Goal: Task Accomplishment & Management: Use online tool/utility

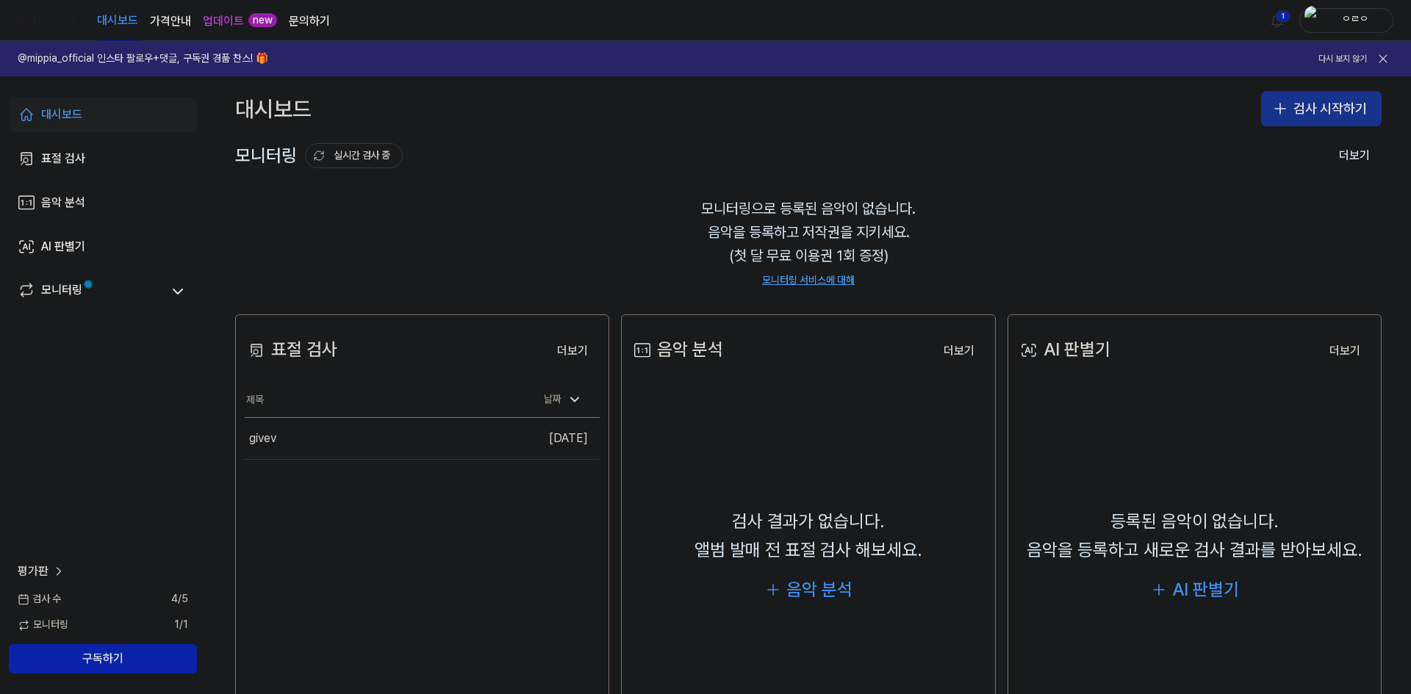
click at [1329, 97] on button "검사 시작하기" at bounding box center [1321, 108] width 121 height 35
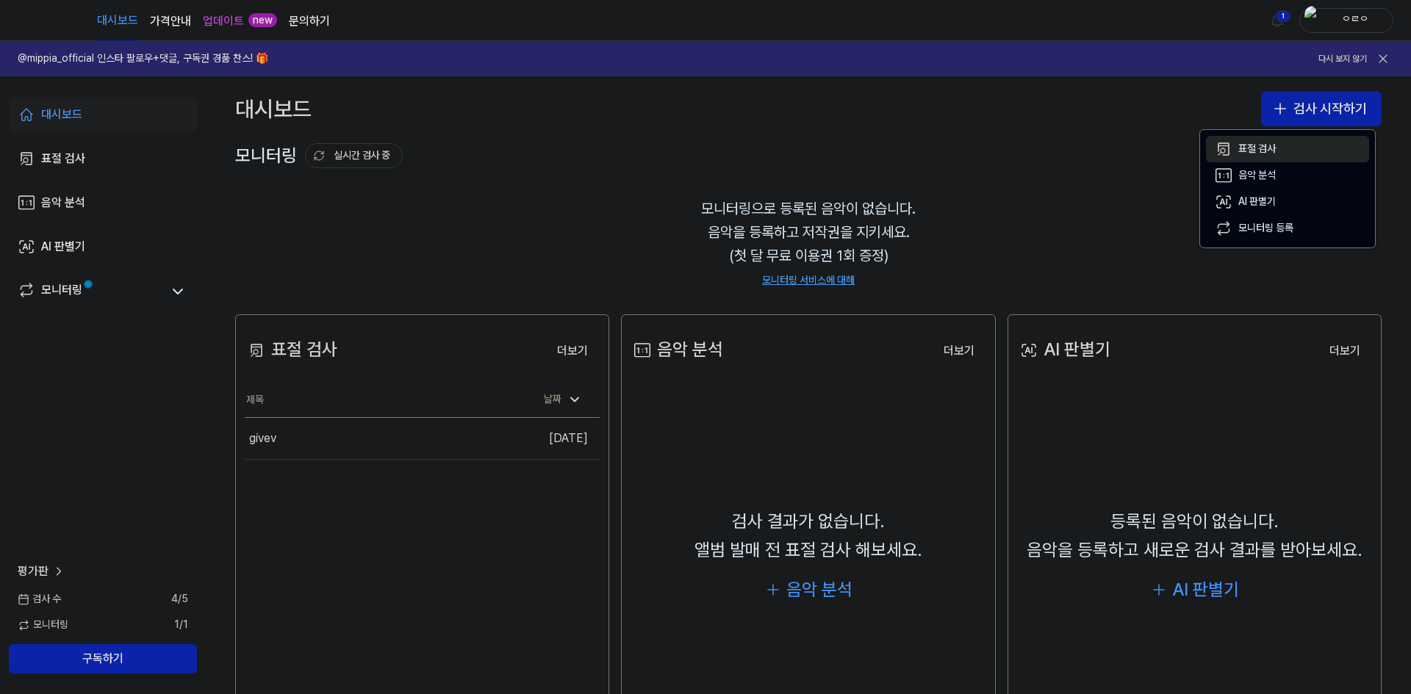
click at [1309, 144] on button "표절 검사" at bounding box center [1287, 149] width 163 height 26
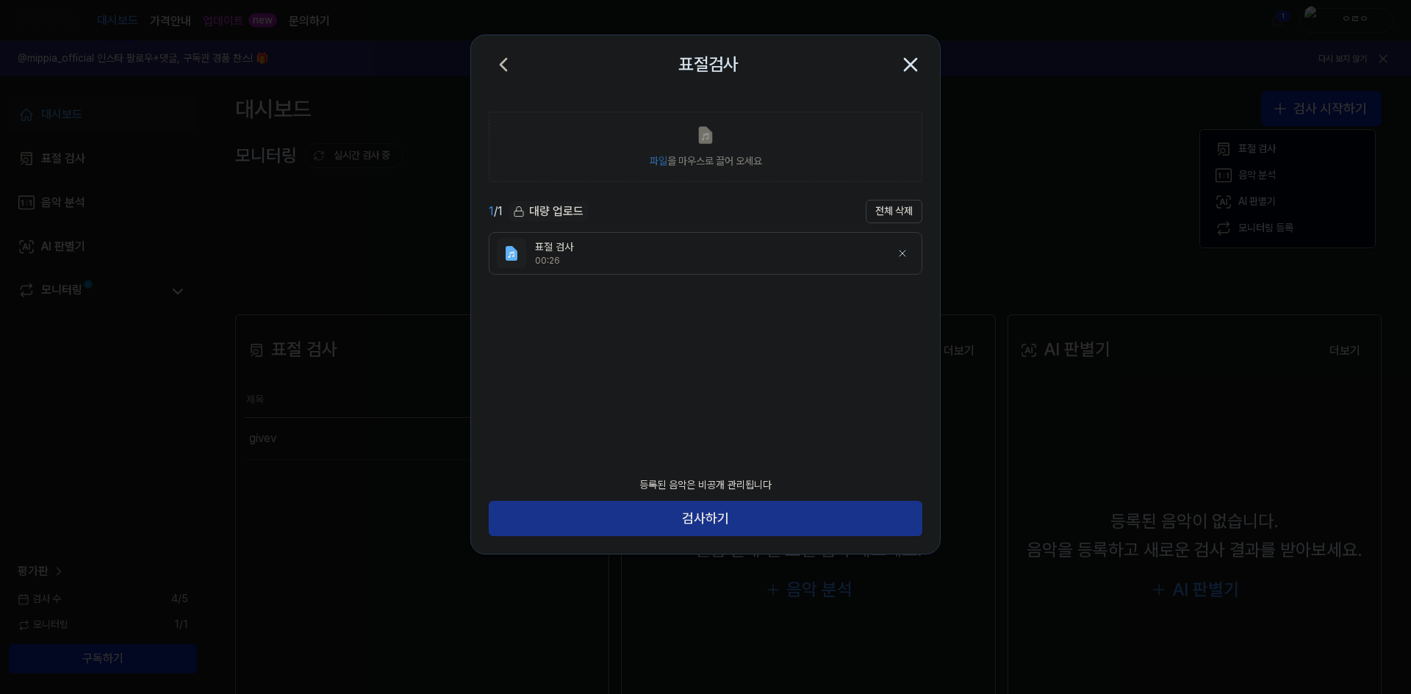
click at [779, 517] on button "검사하기" at bounding box center [706, 518] width 434 height 35
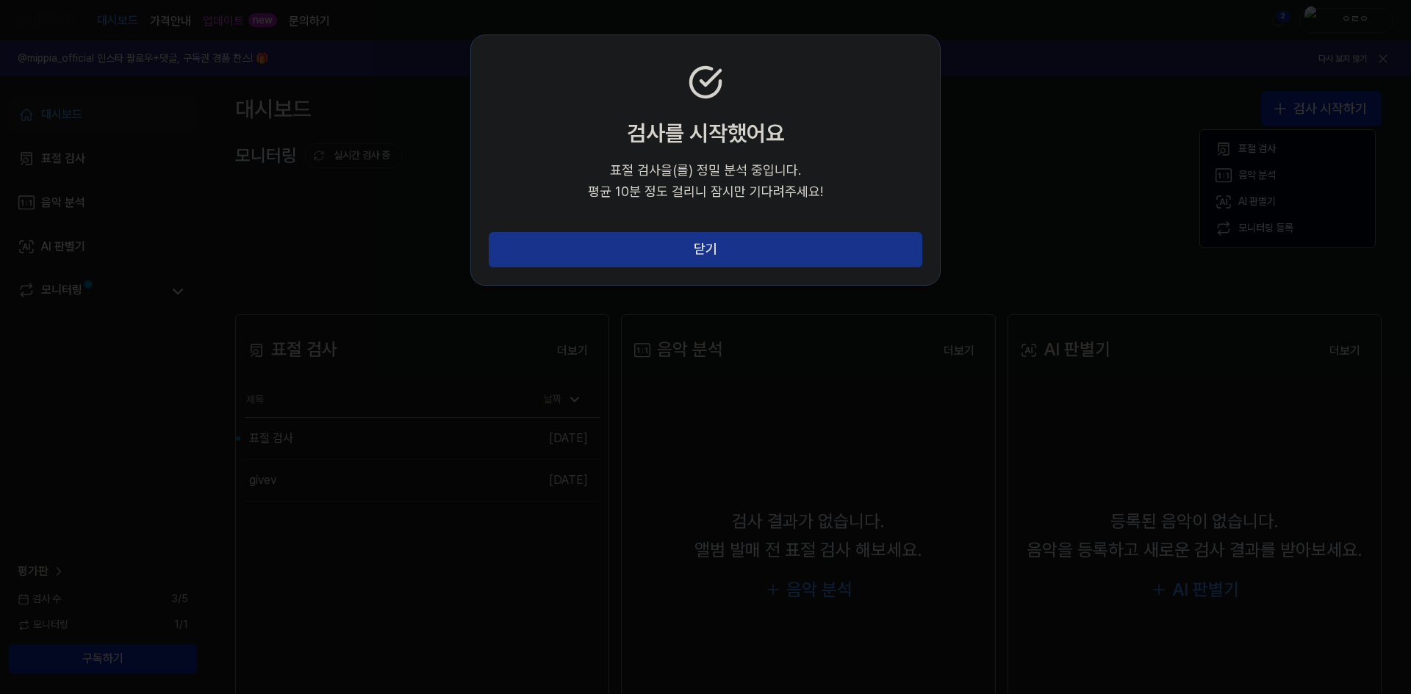
click at [760, 255] on button "닫기" at bounding box center [706, 249] width 434 height 35
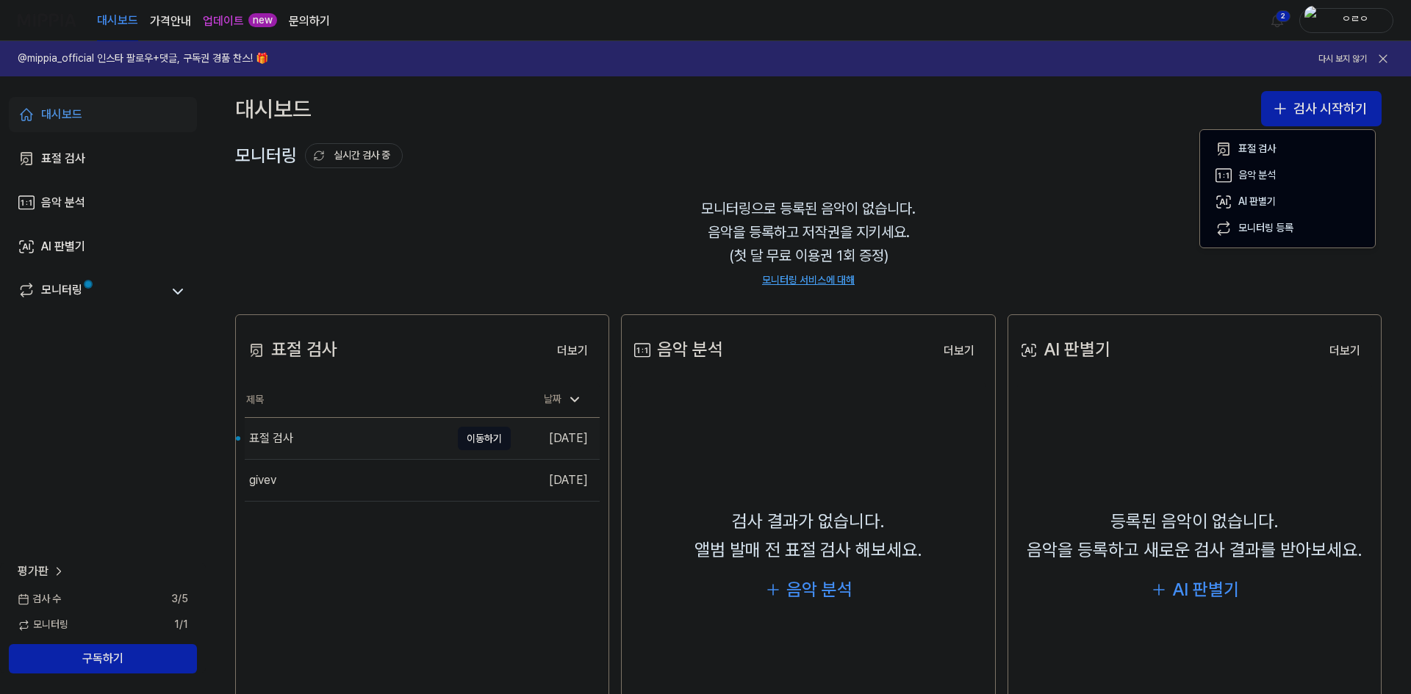
click at [356, 437] on div "표절 검사" at bounding box center [348, 438] width 206 height 41
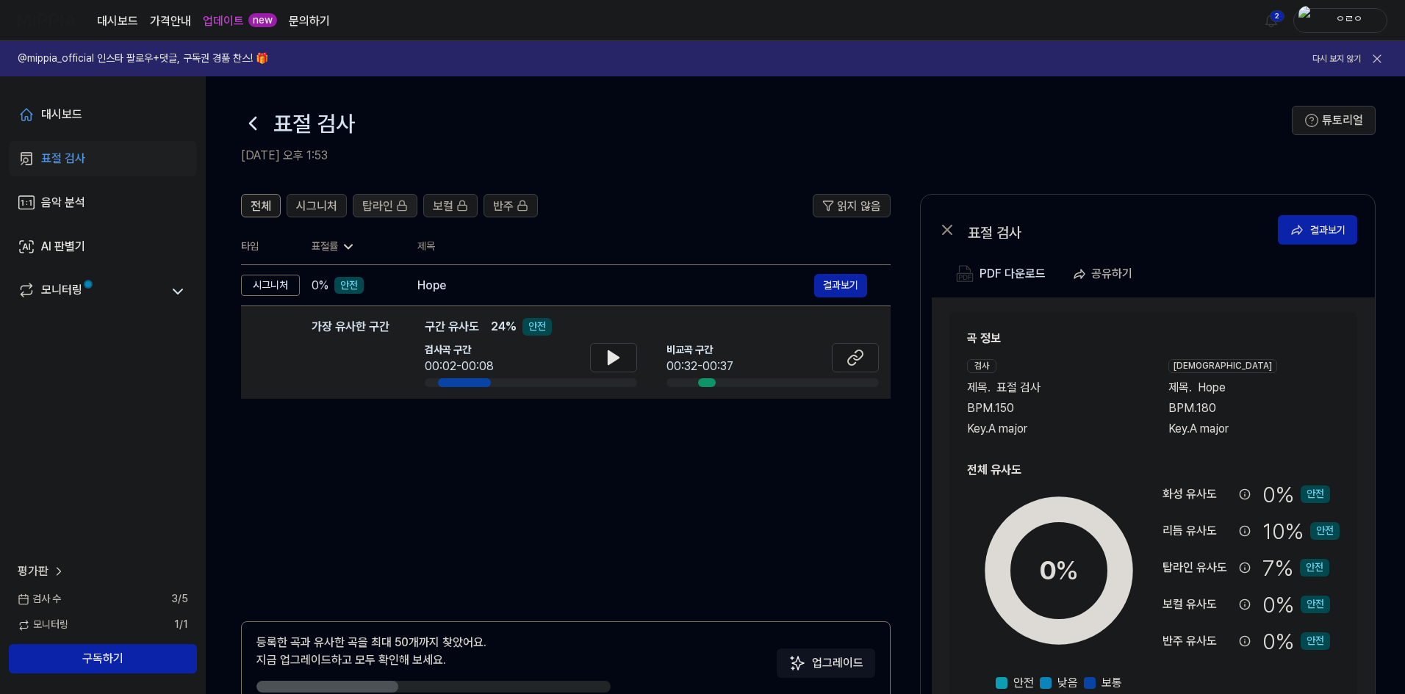
click at [378, 206] on span "탑라인" at bounding box center [377, 207] width 31 height 18
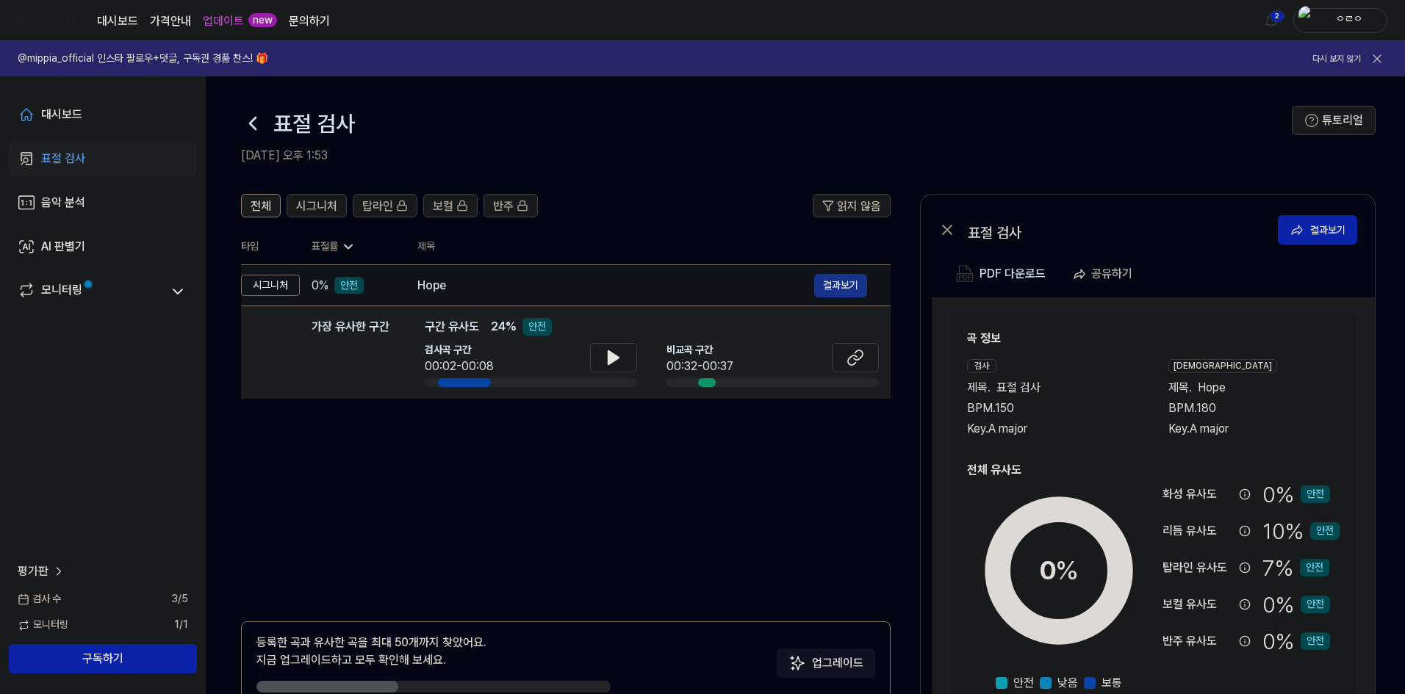
click at [839, 289] on button "결과보기" at bounding box center [840, 286] width 53 height 24
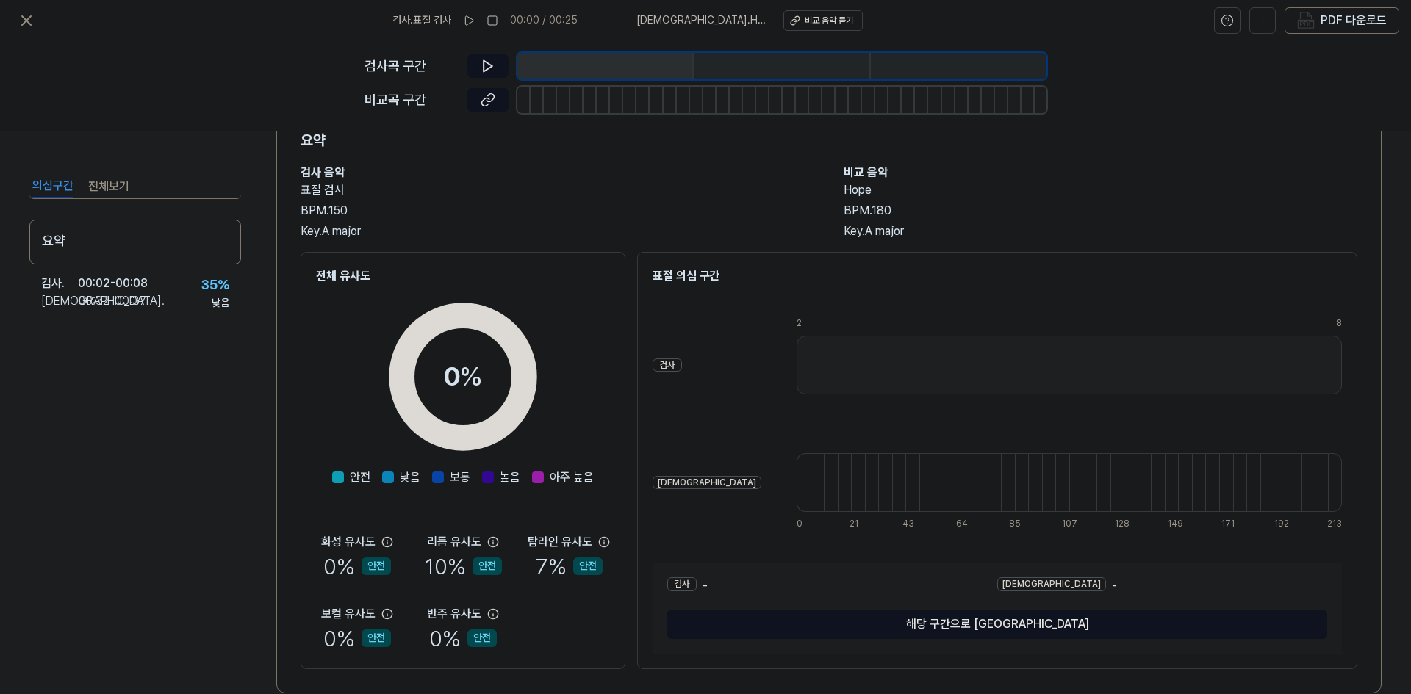
scroll to position [84, 0]
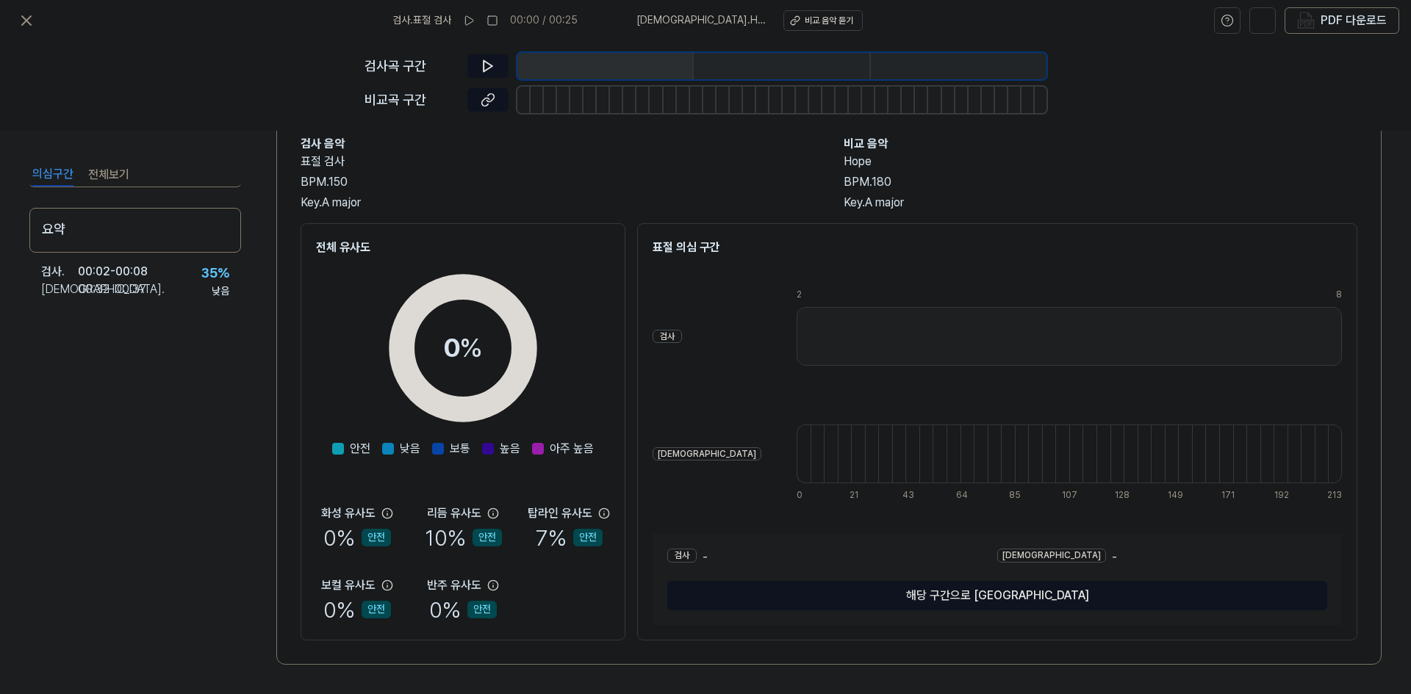
drag, startPoint x: 935, startPoint y: 604, endPoint x: 936, endPoint y: 614, distance: 9.6
click at [936, 611] on div "검사 - 비교 - 해당 구간으로 이동" at bounding box center [996, 579] width 689 height 91
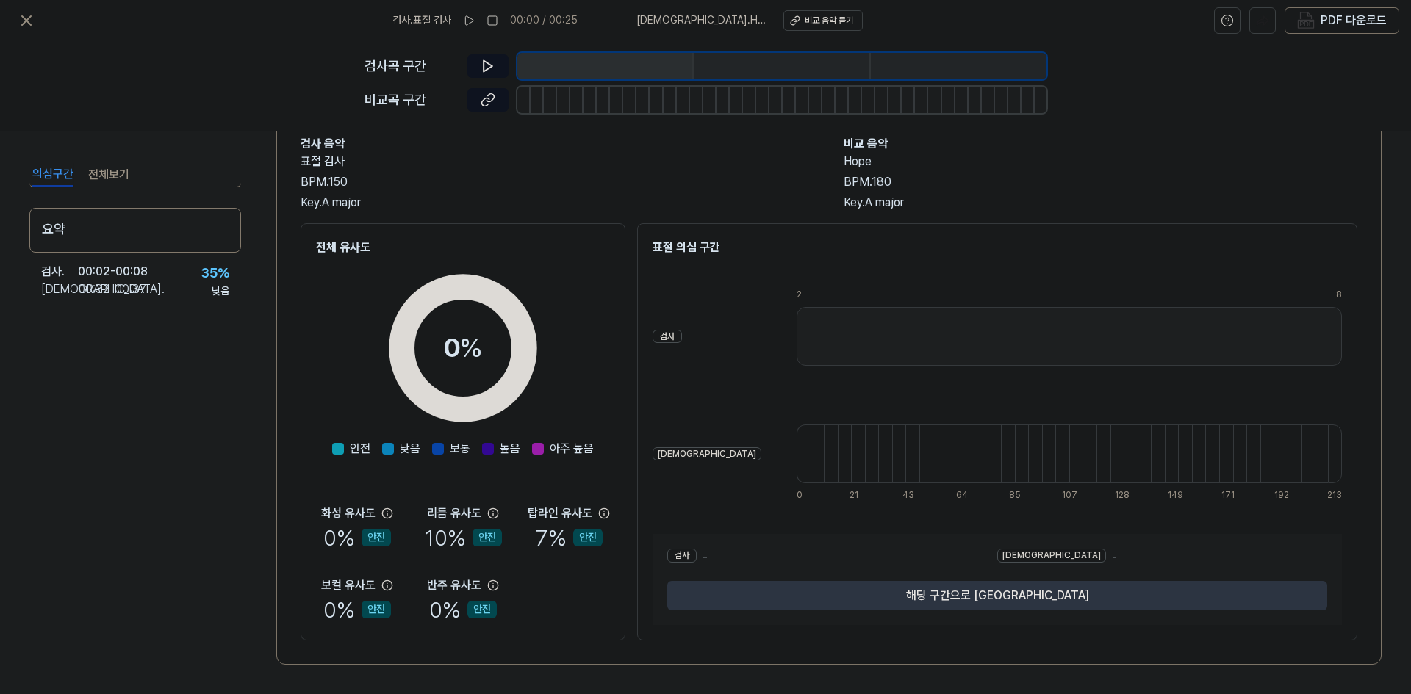
click at [941, 603] on button "해당 구간으로 [GEOGRAPHIC_DATA]" at bounding box center [997, 595] width 660 height 29
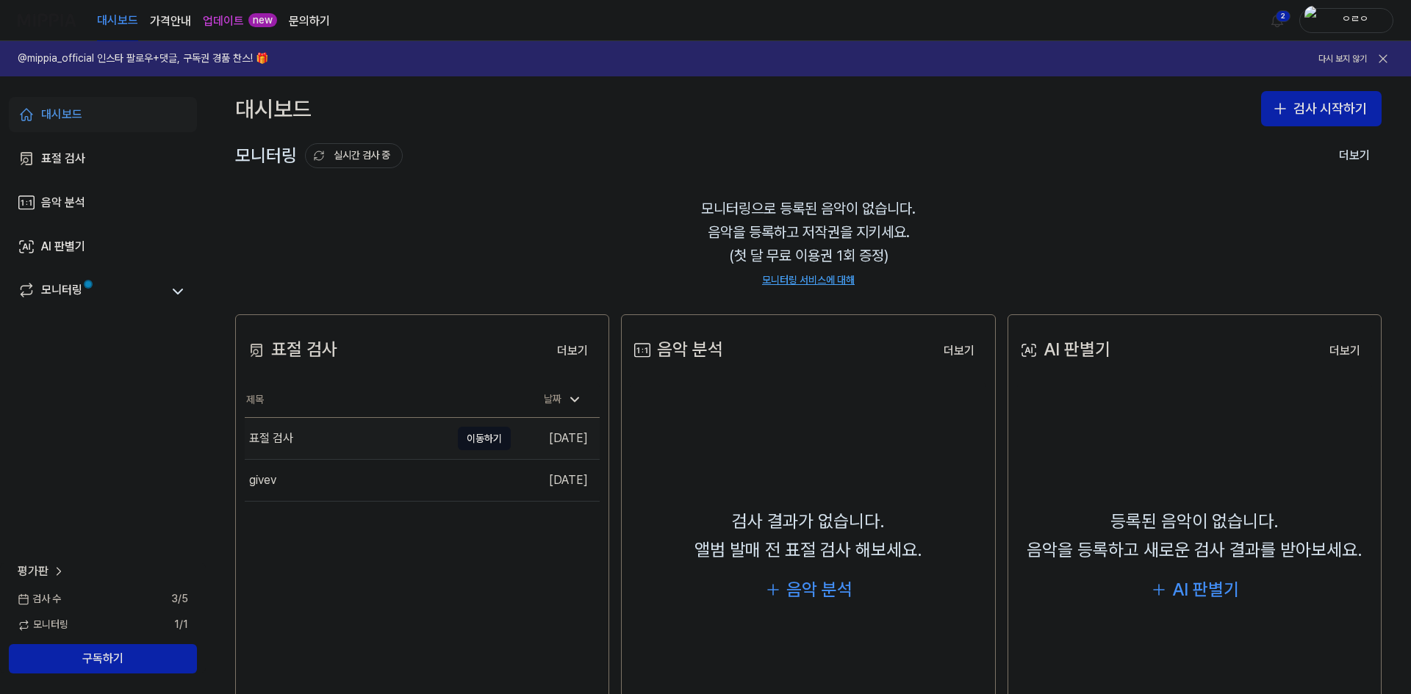
click at [406, 437] on div "표절 검사" at bounding box center [348, 438] width 206 height 41
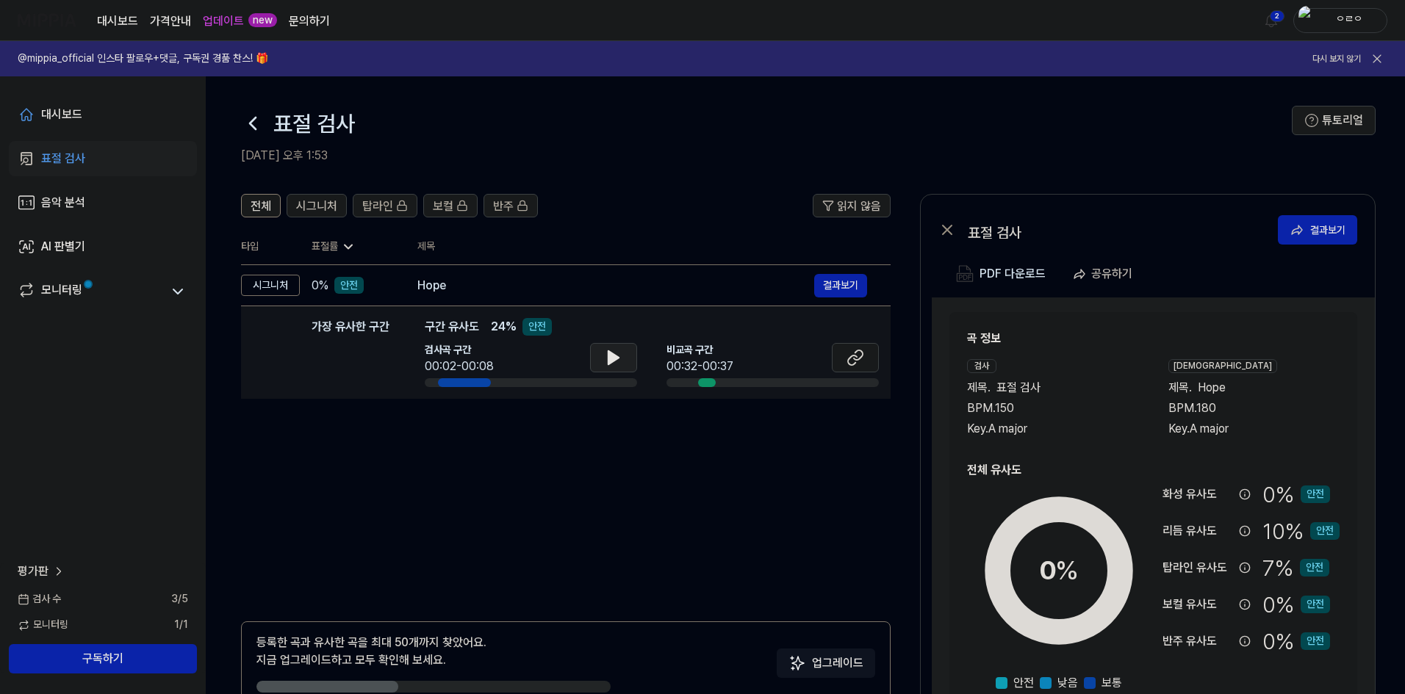
click at [628, 365] on button at bounding box center [613, 357] width 47 height 29
click at [858, 356] on icon at bounding box center [855, 358] width 18 height 18
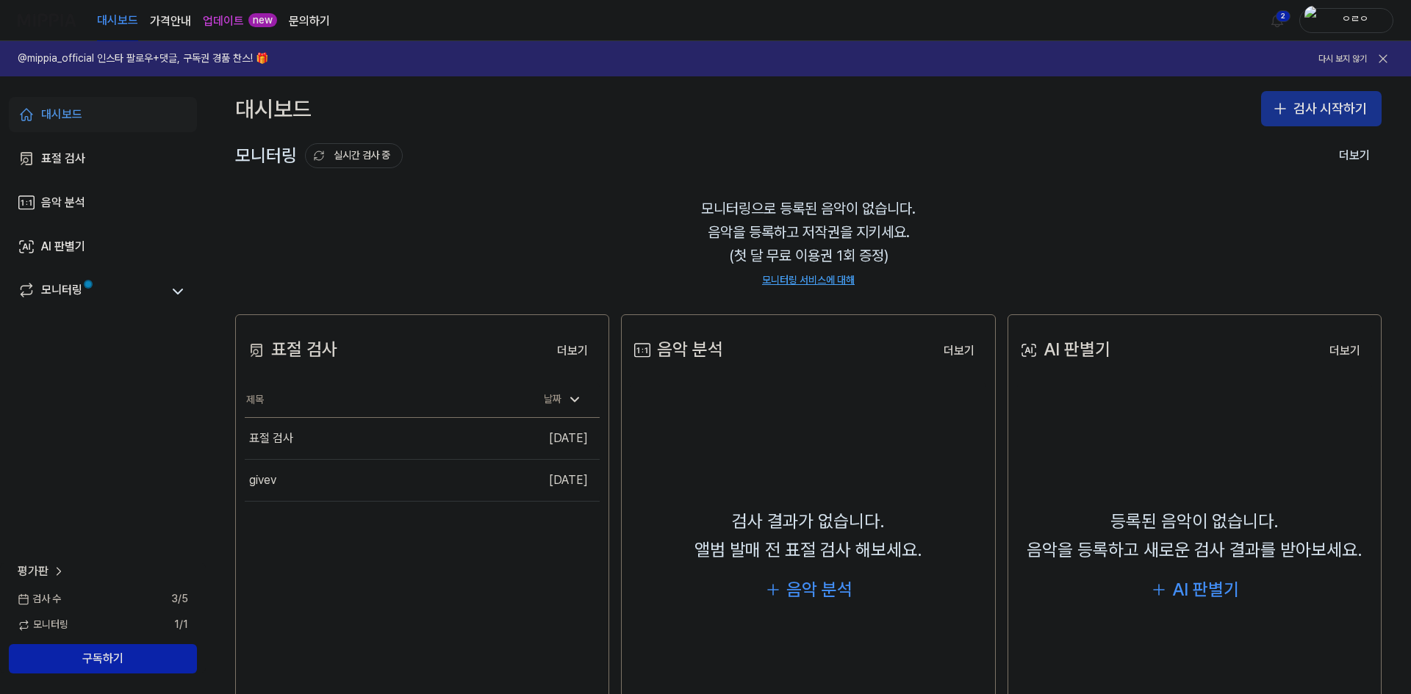
click at [1332, 108] on button "검사 시작하기" at bounding box center [1321, 108] width 121 height 35
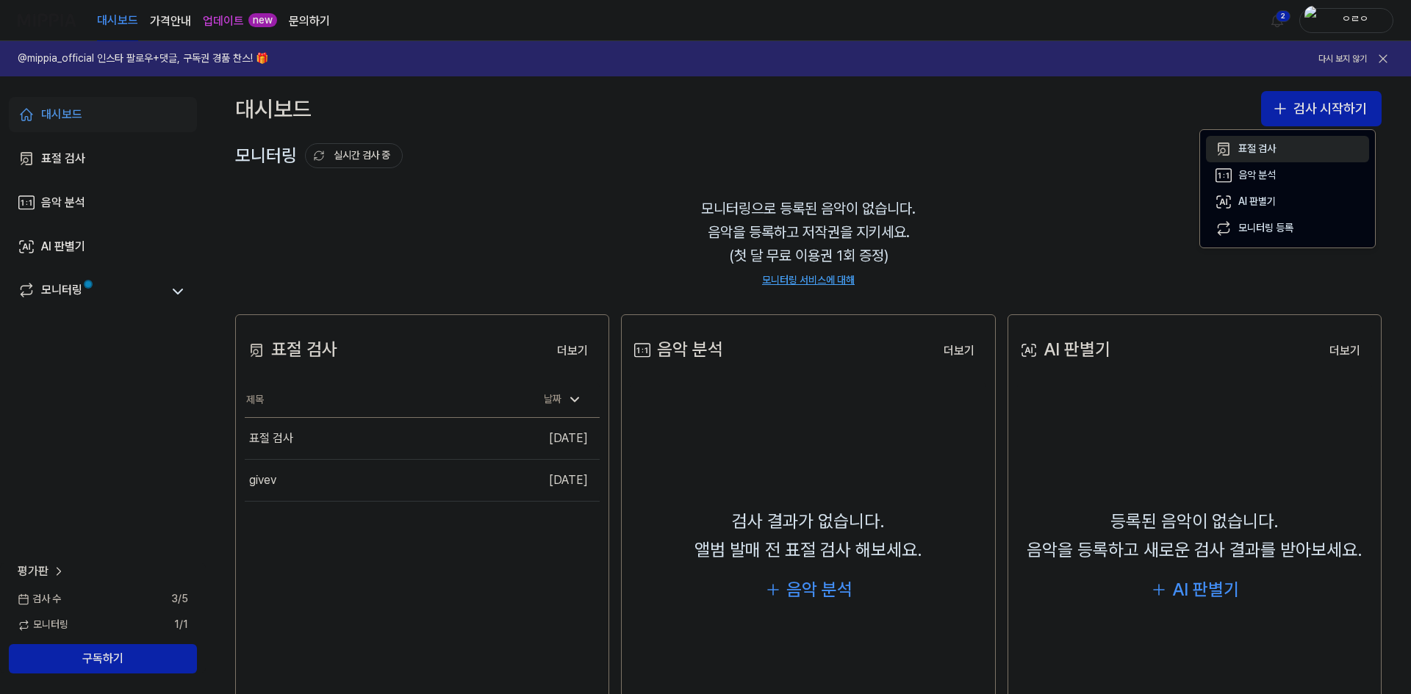
click at [1273, 140] on button "표절 검사" at bounding box center [1287, 149] width 163 height 26
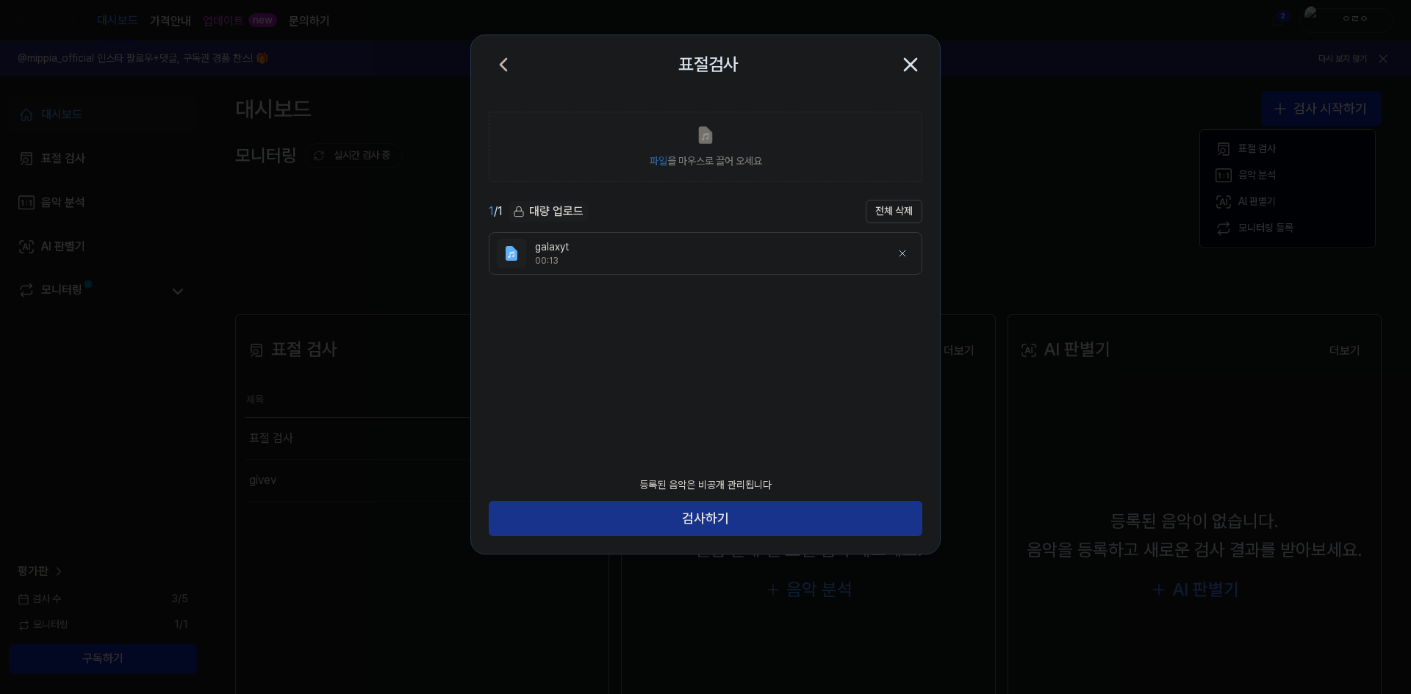
click at [793, 514] on button "검사하기" at bounding box center [706, 518] width 434 height 35
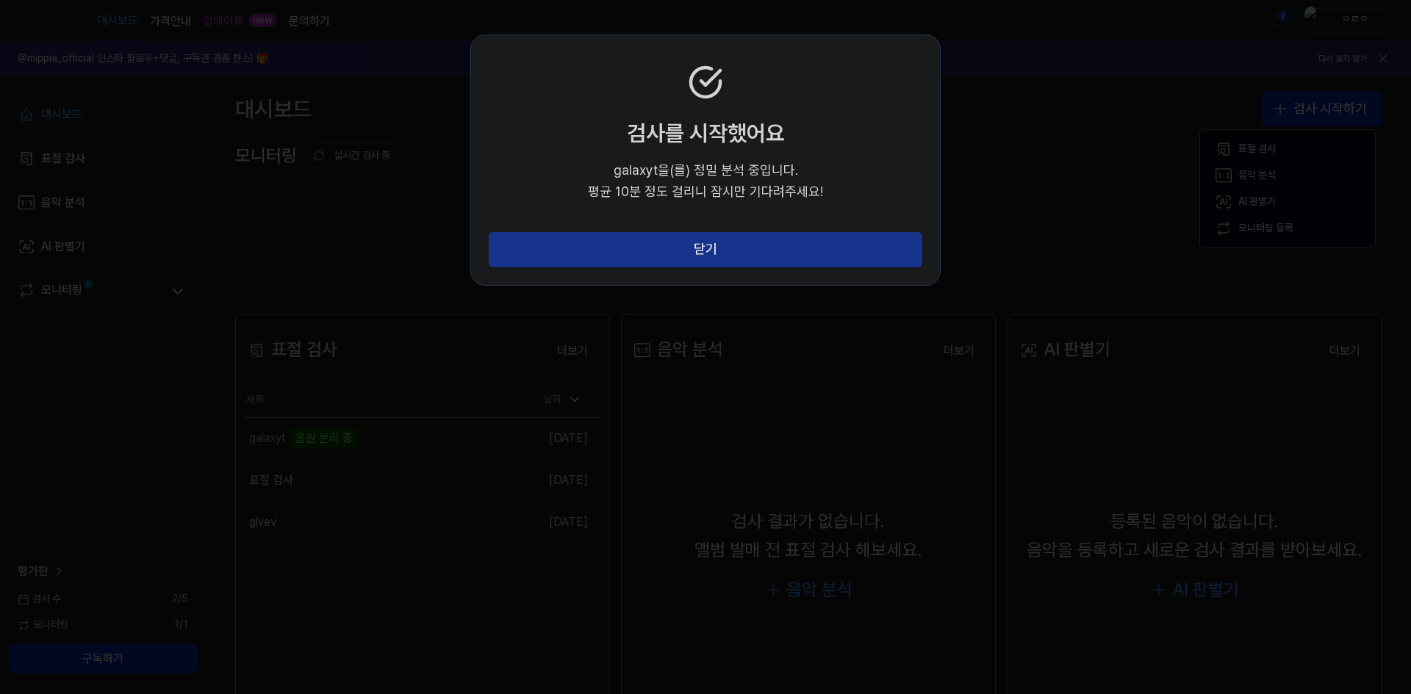
click at [796, 262] on button "닫기" at bounding box center [706, 249] width 434 height 35
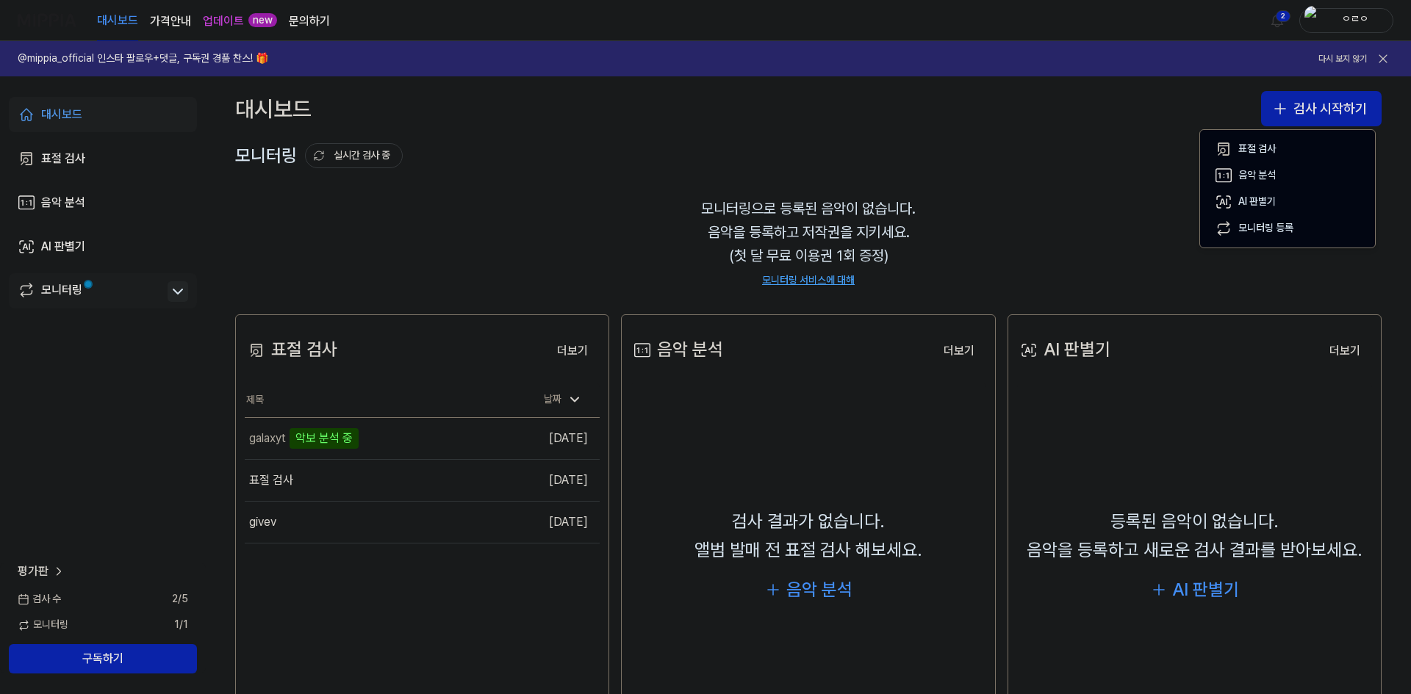
click at [181, 293] on icon at bounding box center [178, 292] width 18 height 18
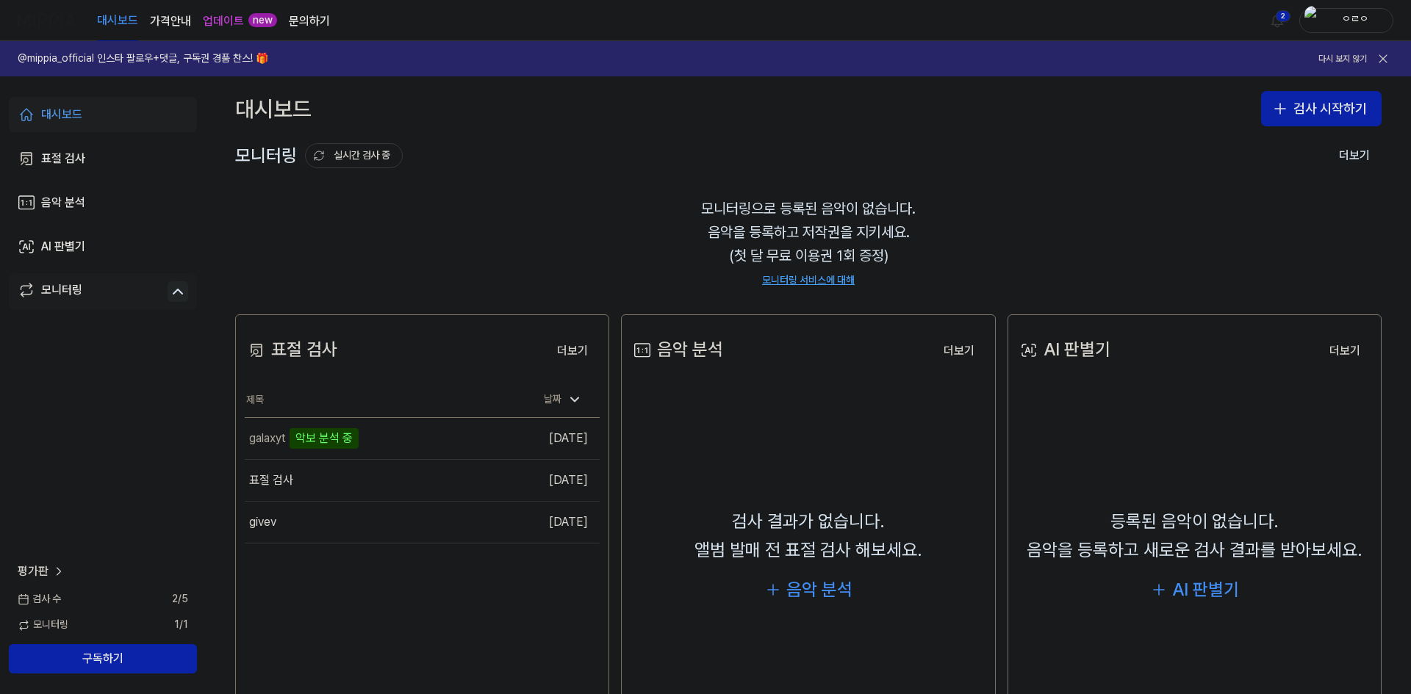
click at [181, 293] on icon at bounding box center [177, 291] width 9 height 4
click at [483, 442] on button "이동하기" at bounding box center [484, 439] width 53 height 24
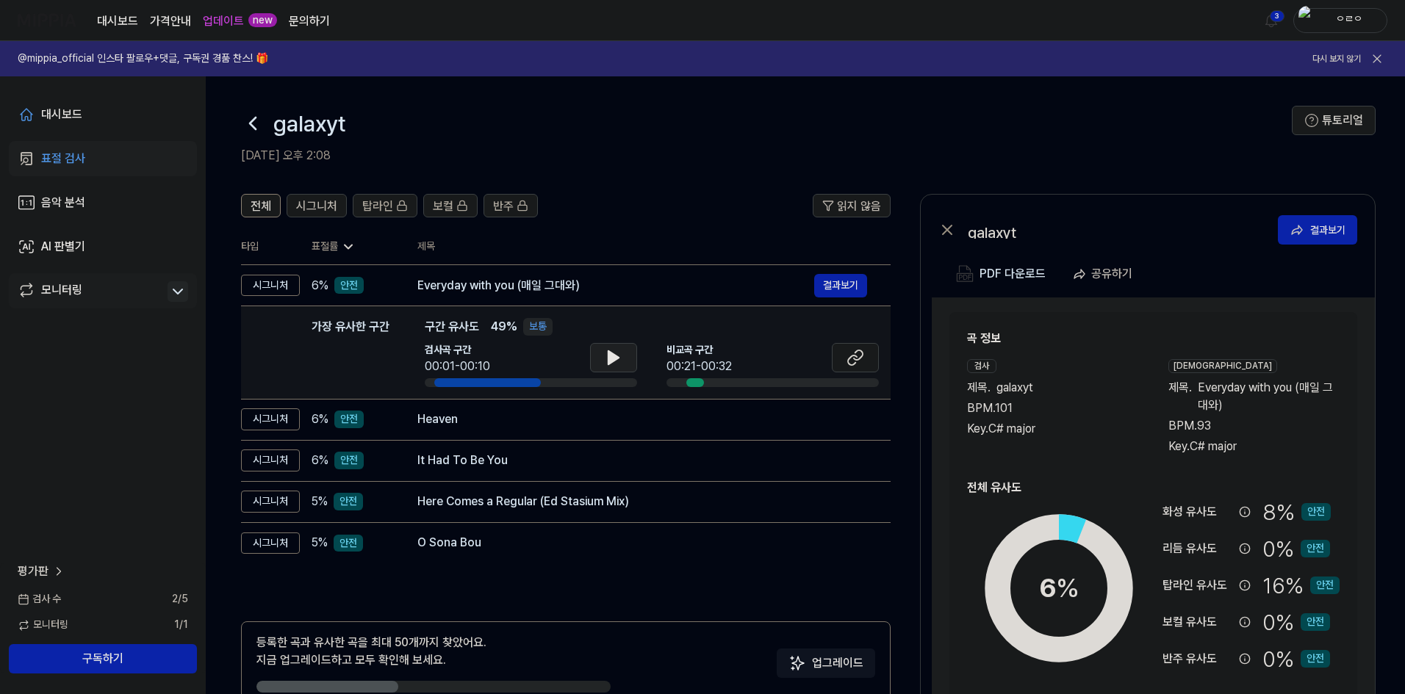
click at [620, 360] on icon at bounding box center [614, 358] width 18 height 18
click at [860, 368] on button at bounding box center [855, 357] width 47 height 29
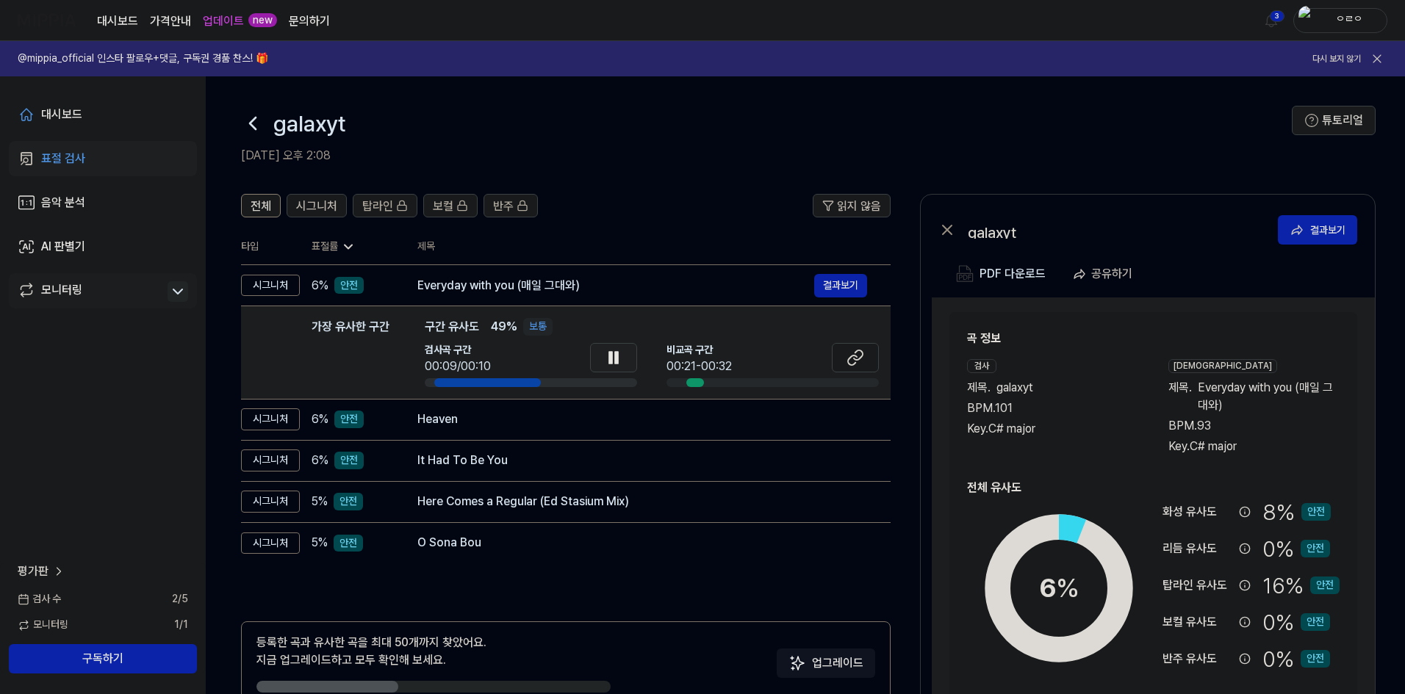
click at [603, 359] on button at bounding box center [613, 357] width 47 height 29
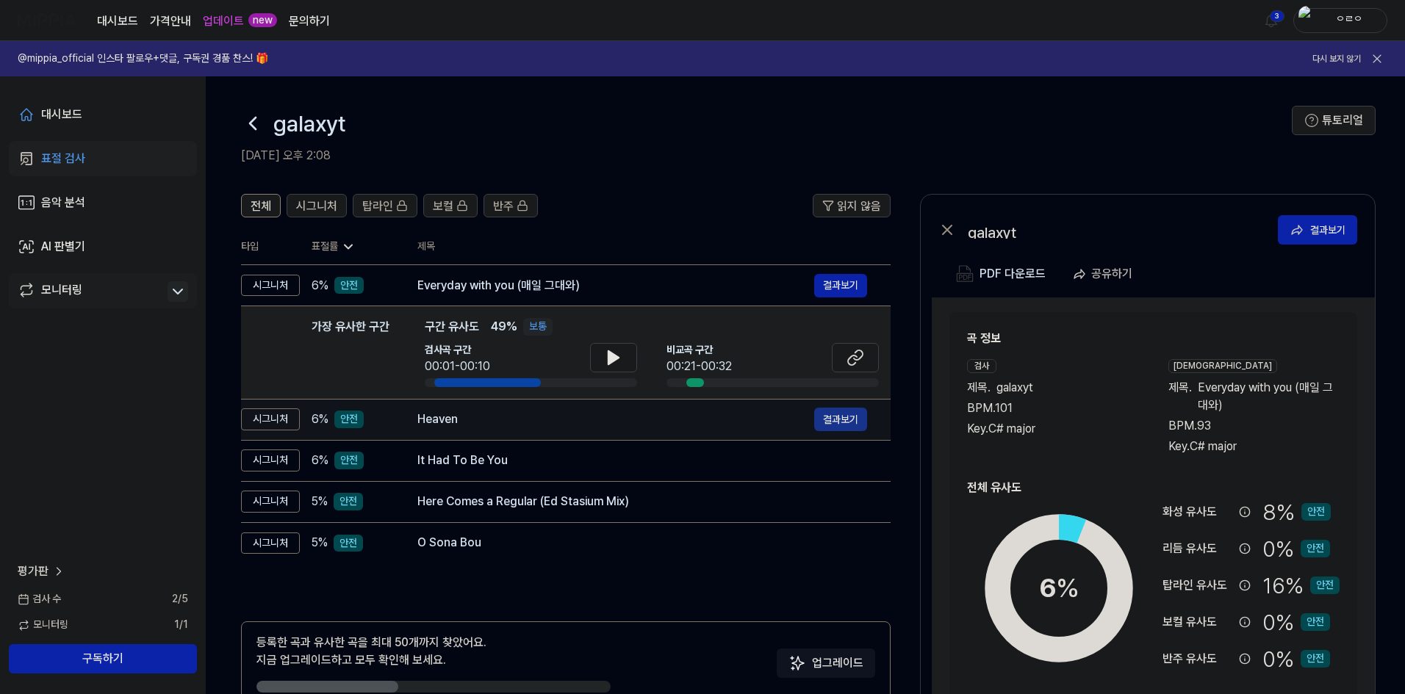
click at [825, 422] on button "결과보기" at bounding box center [840, 420] width 53 height 24
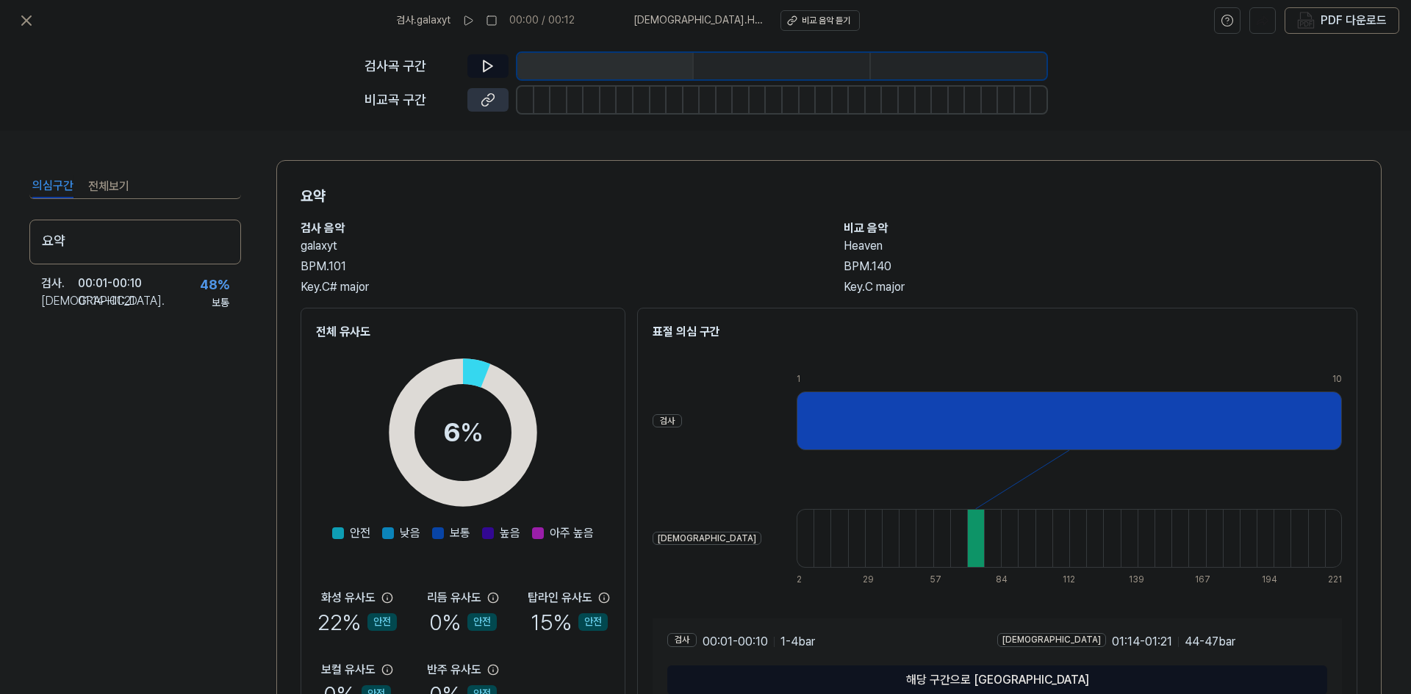
click at [496, 100] on button at bounding box center [487, 100] width 41 height 24
click at [483, 69] on icon at bounding box center [487, 66] width 9 height 11
click at [496, 63] on button at bounding box center [487, 66] width 41 height 24
drag, startPoint x: 344, startPoint y: 242, endPoint x: 302, endPoint y: 325, distance: 93.0
click at [295, 251] on div "요약 검사 음악 galaxyt BPM. 101 Key. C# major 비교 음악 Heaven BPM. 140 Key. C major 전체 유…" at bounding box center [828, 454] width 1105 height 589
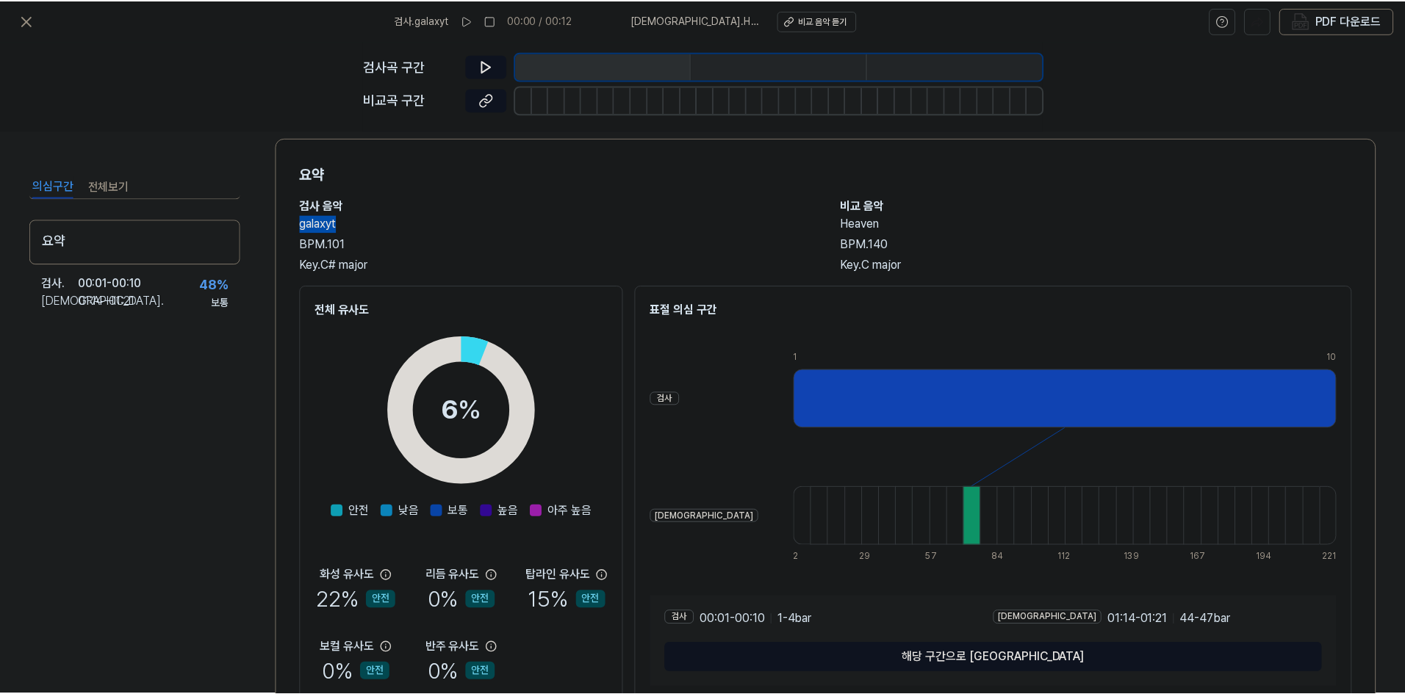
scroll to position [73, 0]
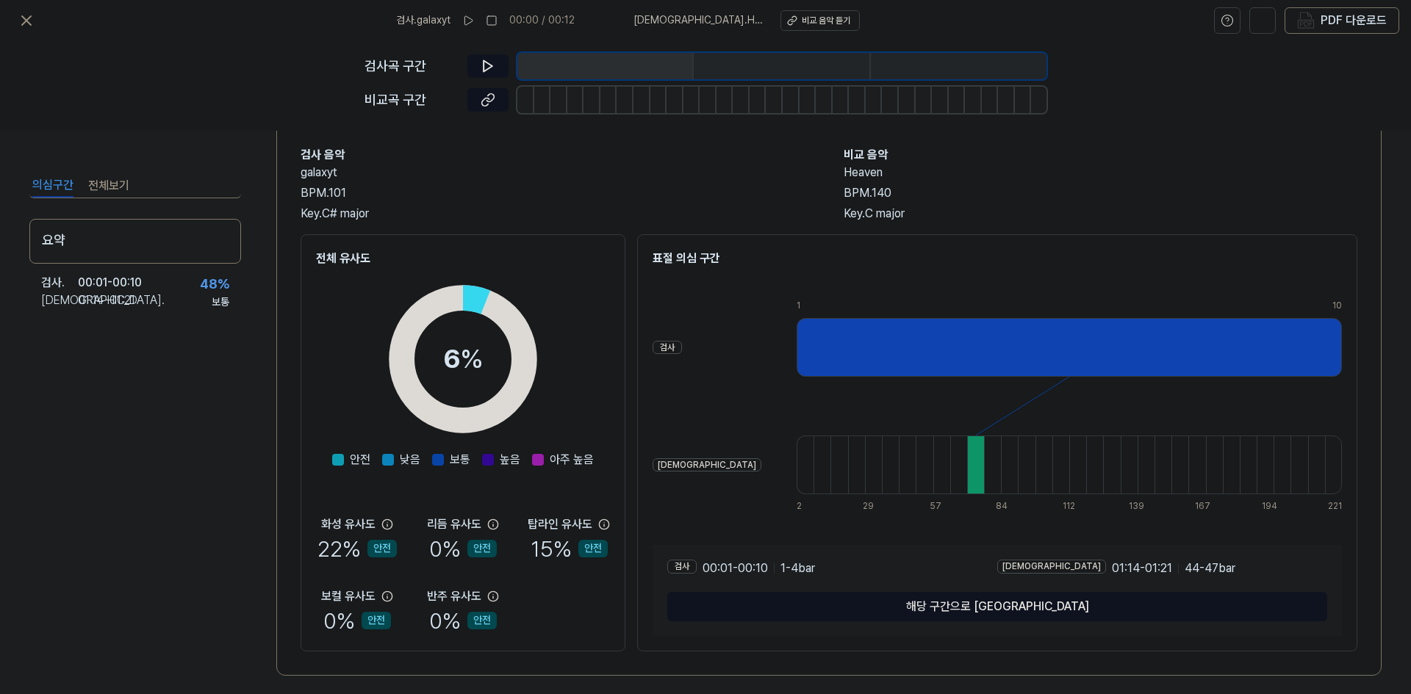
click at [259, 470] on div "의심구간 전체보기 요약 검사 . 00:01 - 00:10 비교 . 01:14 - 01:21 48 % 보통 요약 검사 음악 galaxyt BPM…" at bounding box center [705, 413] width 1411 height 564
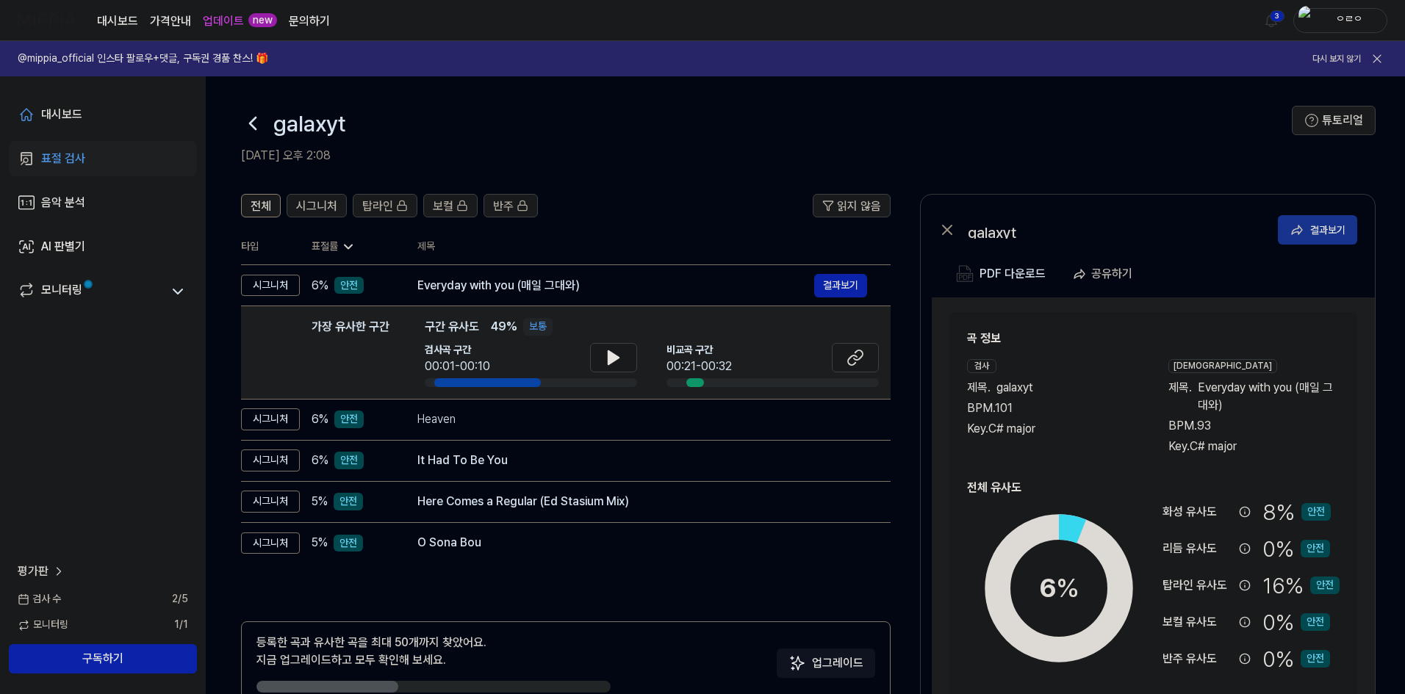
click at [1284, 231] on button "결과보기" at bounding box center [1317, 229] width 79 height 29
click at [256, 125] on icon at bounding box center [253, 124] width 24 height 24
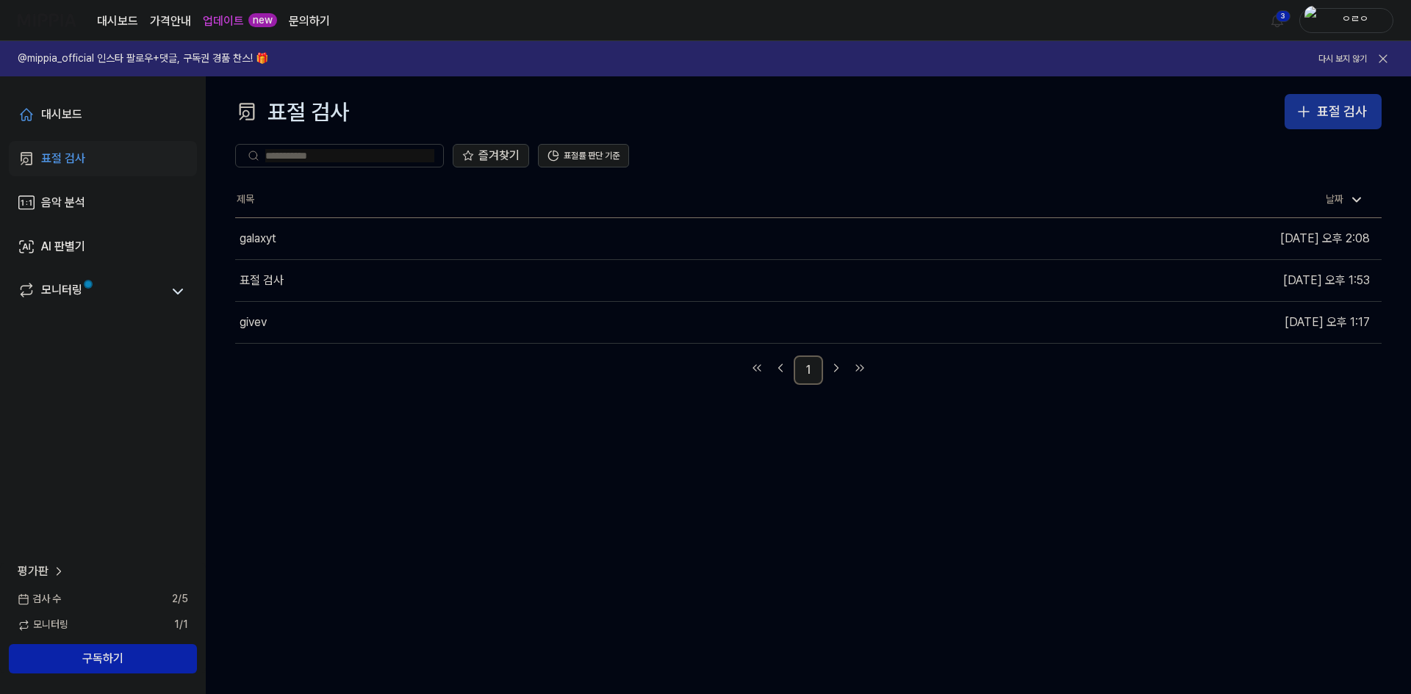
click at [1333, 107] on div "표절 검사" at bounding box center [1342, 111] width 50 height 21
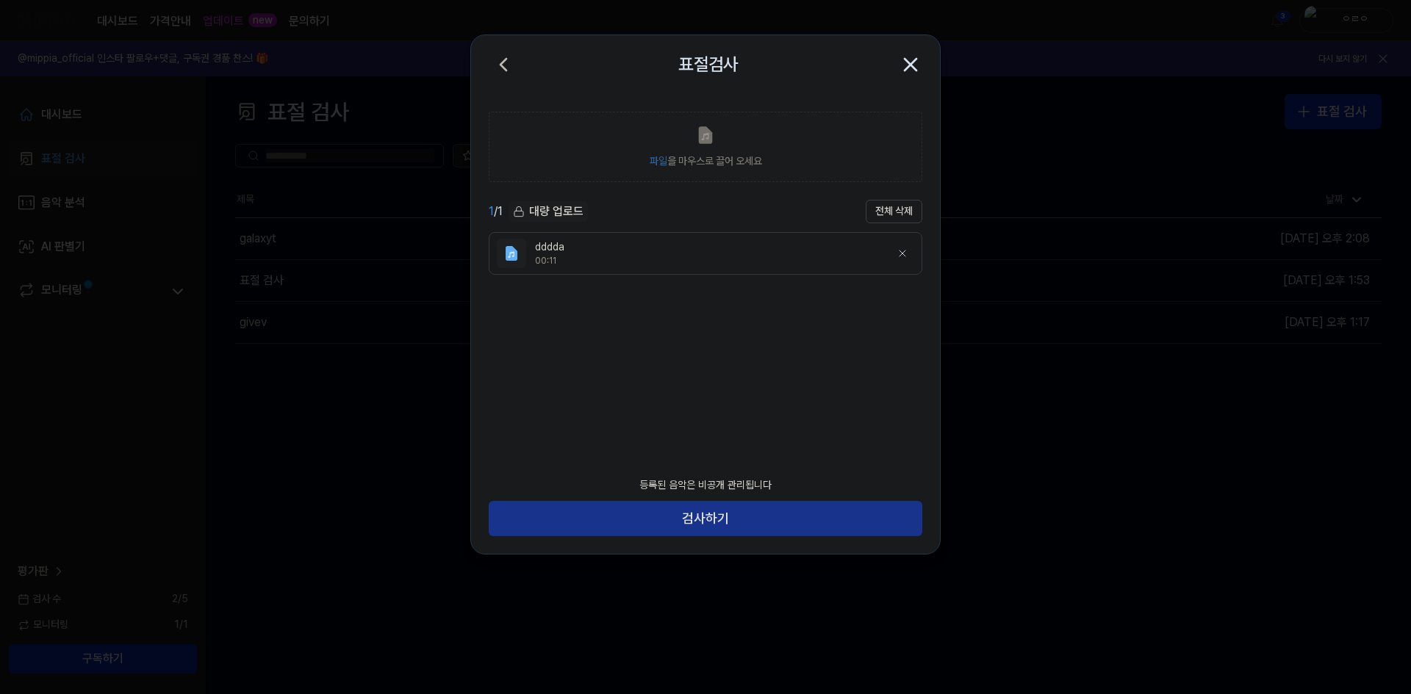
click at [760, 508] on button "검사하기" at bounding box center [706, 518] width 434 height 35
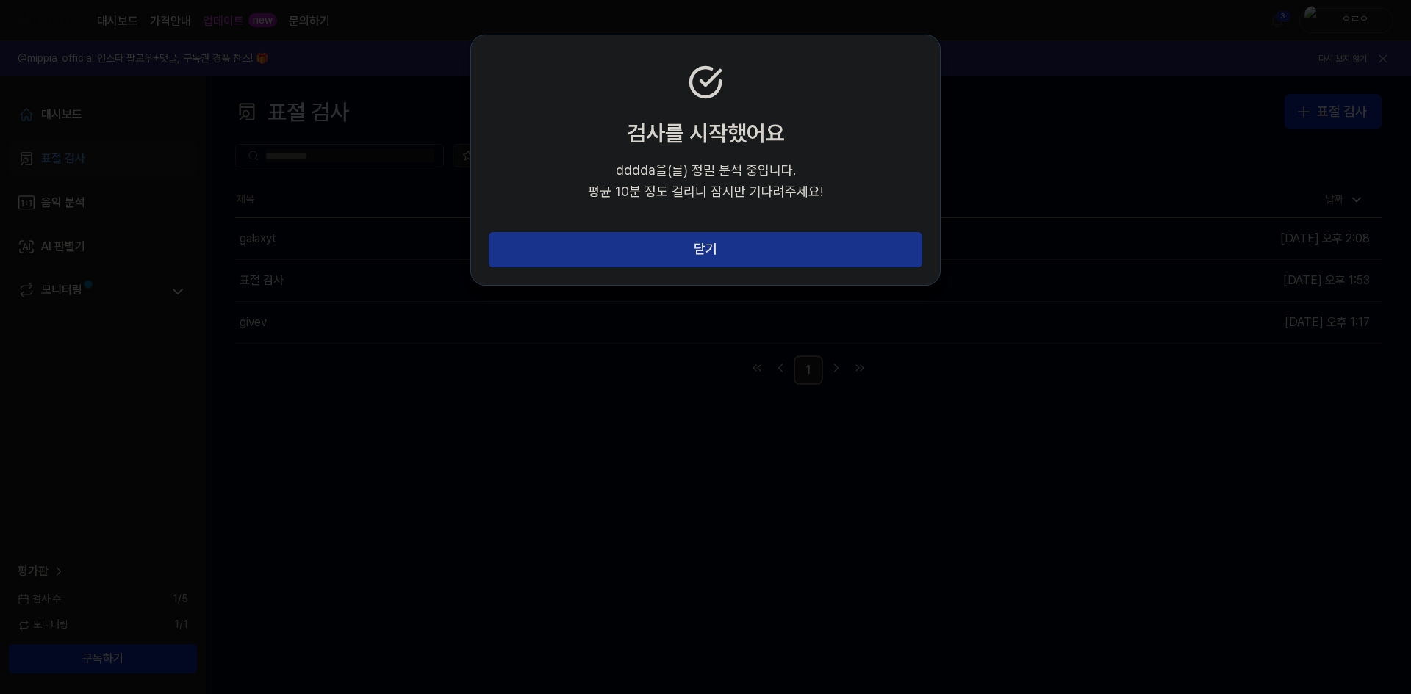
click at [771, 251] on button "닫기" at bounding box center [706, 249] width 434 height 35
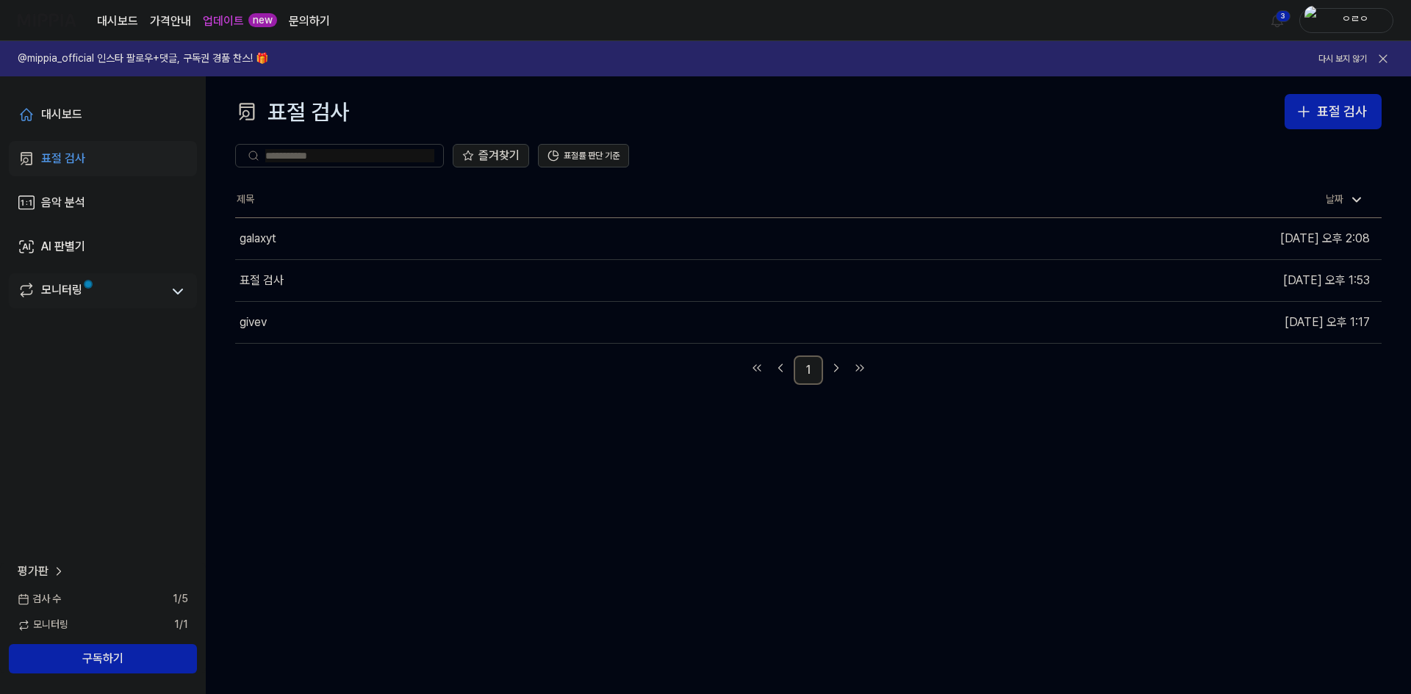
click at [72, 278] on div "모니터링" at bounding box center [103, 290] width 188 height 35
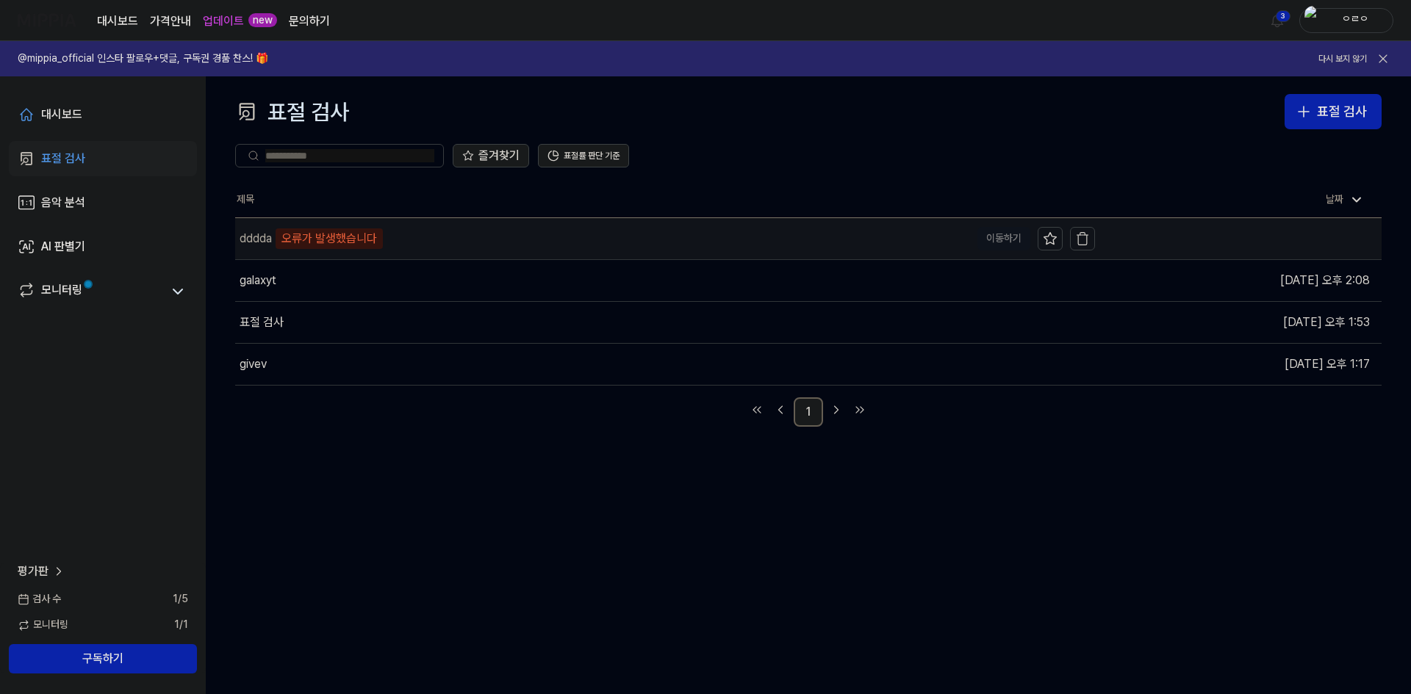
click at [458, 240] on div "dddda 오류가 발생했습니다" at bounding box center [602, 238] width 735 height 41
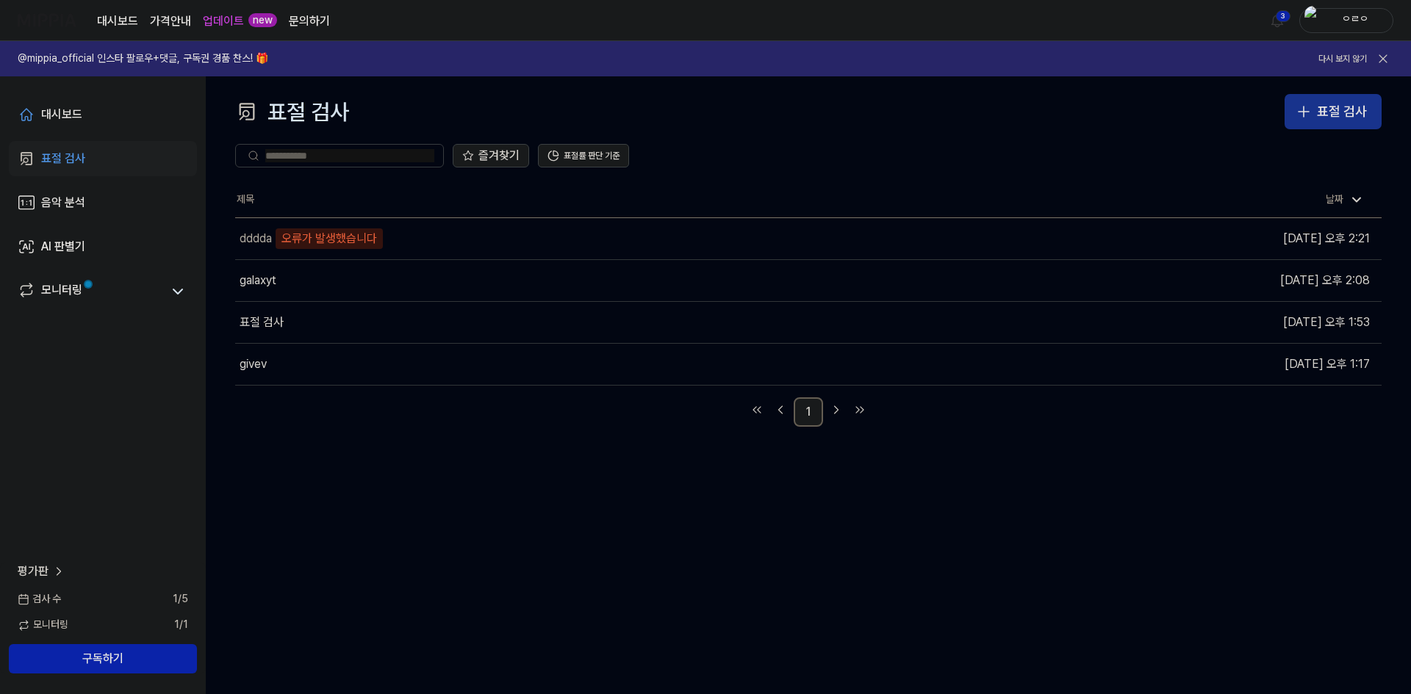
click at [1370, 122] on button "표절 검사" at bounding box center [1332, 111] width 97 height 35
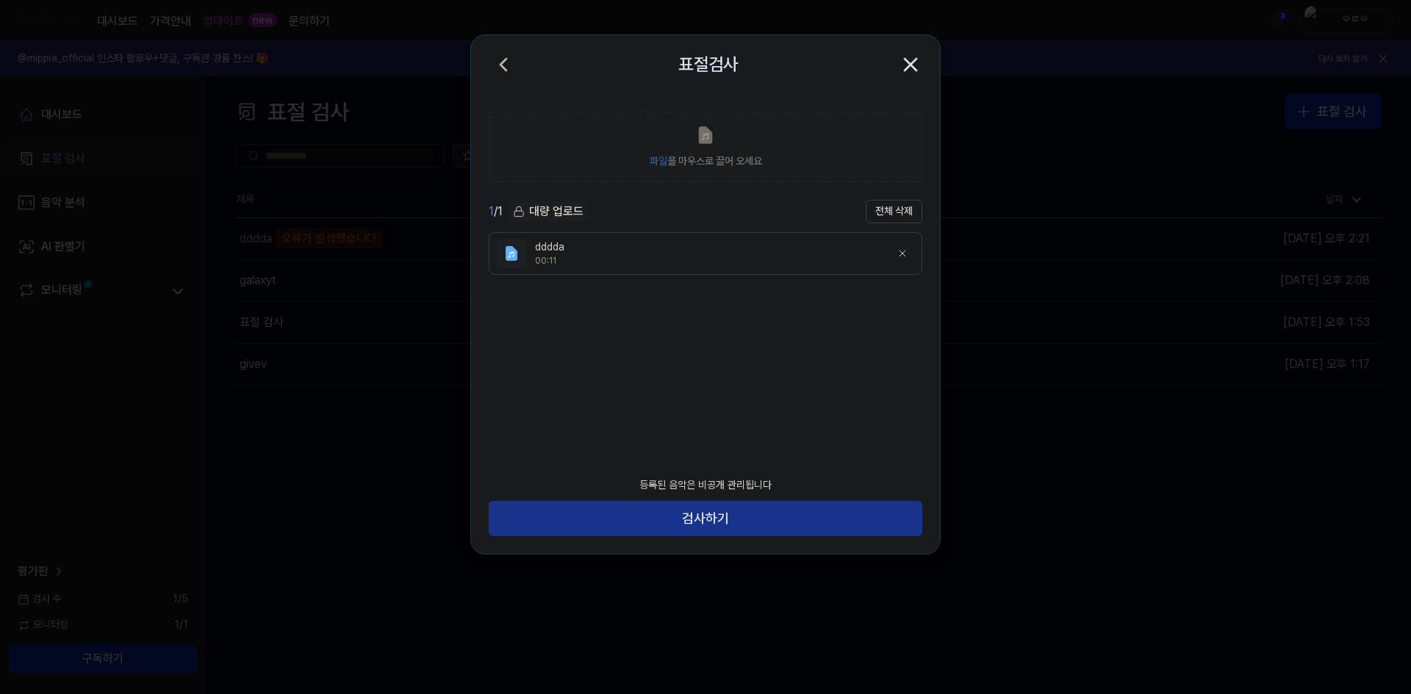
click at [767, 508] on button "검사하기" at bounding box center [706, 518] width 434 height 35
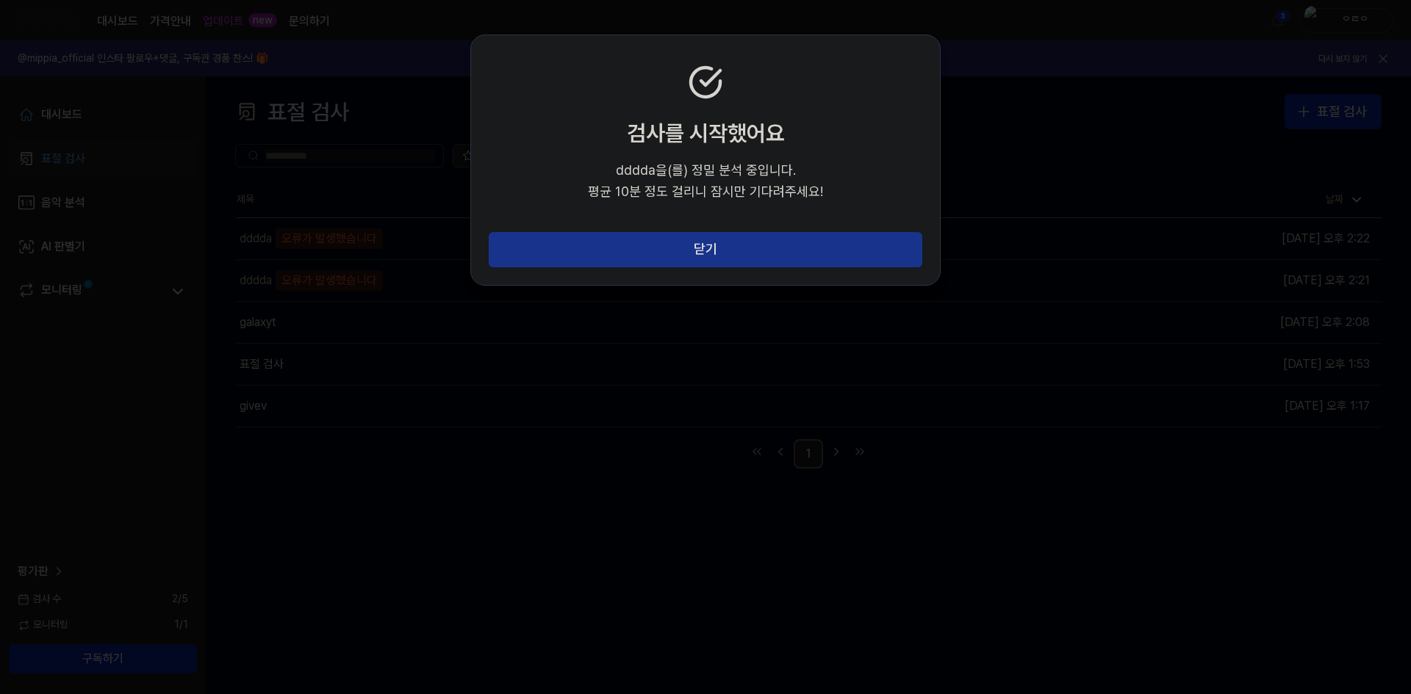
click at [743, 253] on button "닫기" at bounding box center [706, 249] width 434 height 35
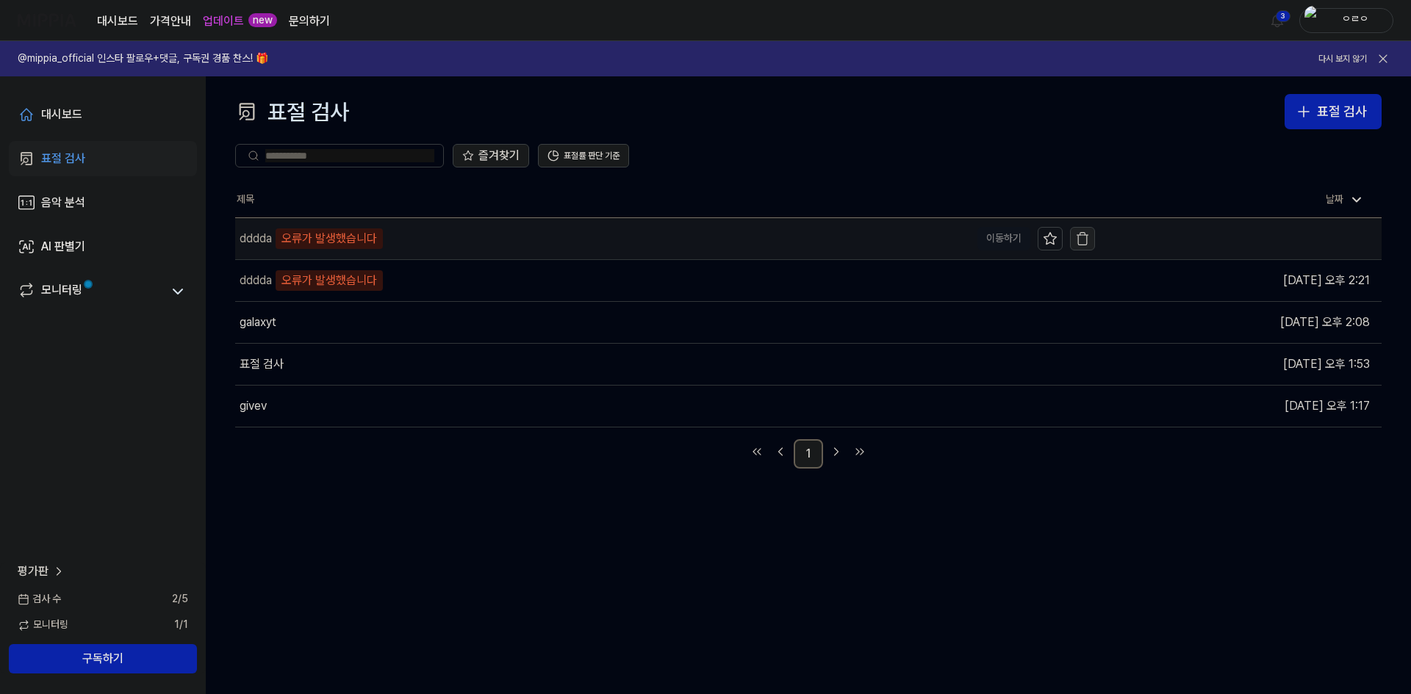
click at [1091, 243] on button "button" at bounding box center [1082, 239] width 25 height 24
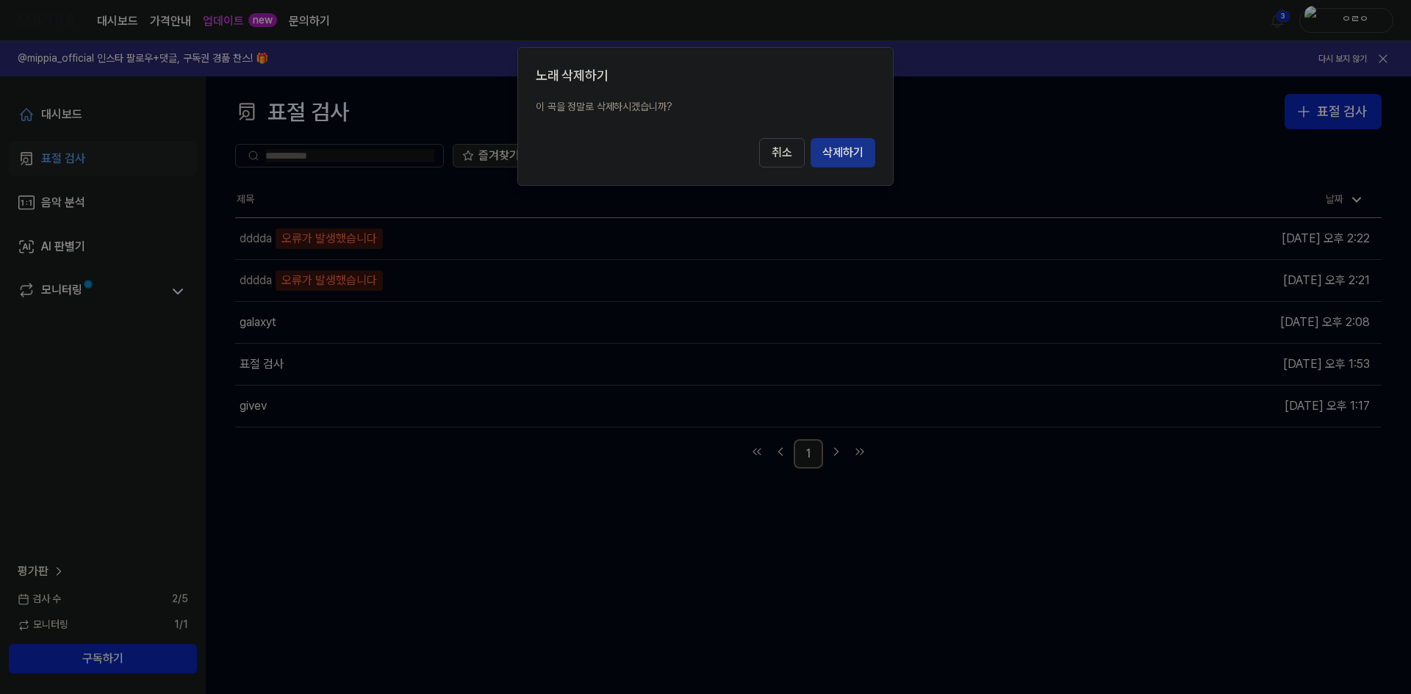
click at [842, 156] on button "삭제하기" at bounding box center [842, 152] width 65 height 29
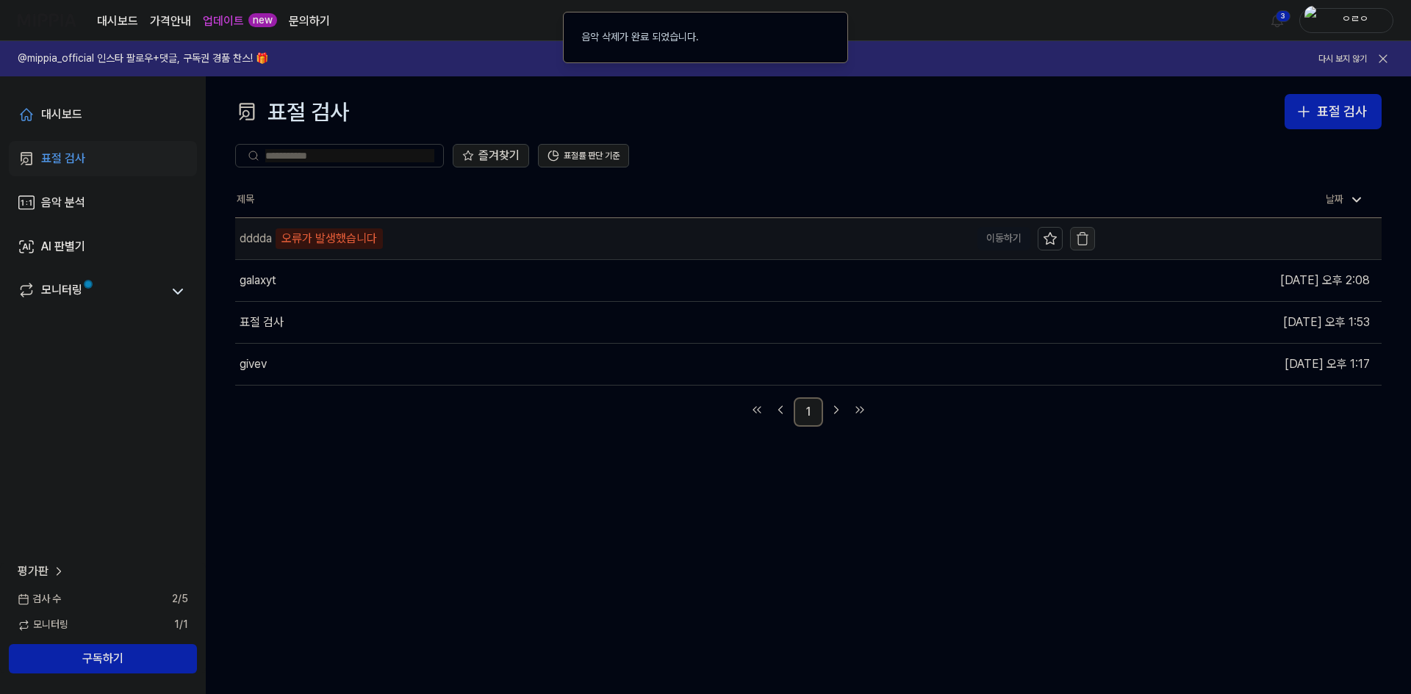
click at [1081, 237] on icon "button" at bounding box center [1082, 238] width 15 height 15
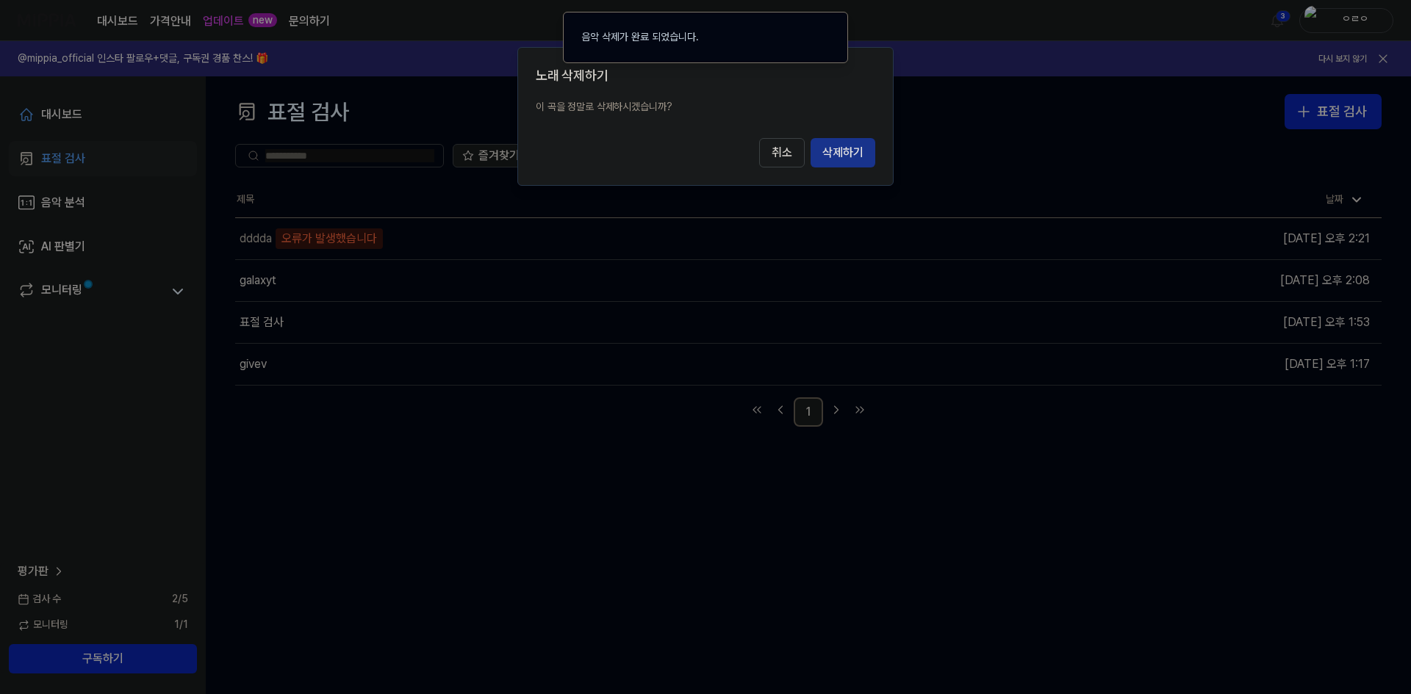
click at [846, 150] on button "삭제하기" at bounding box center [842, 152] width 65 height 29
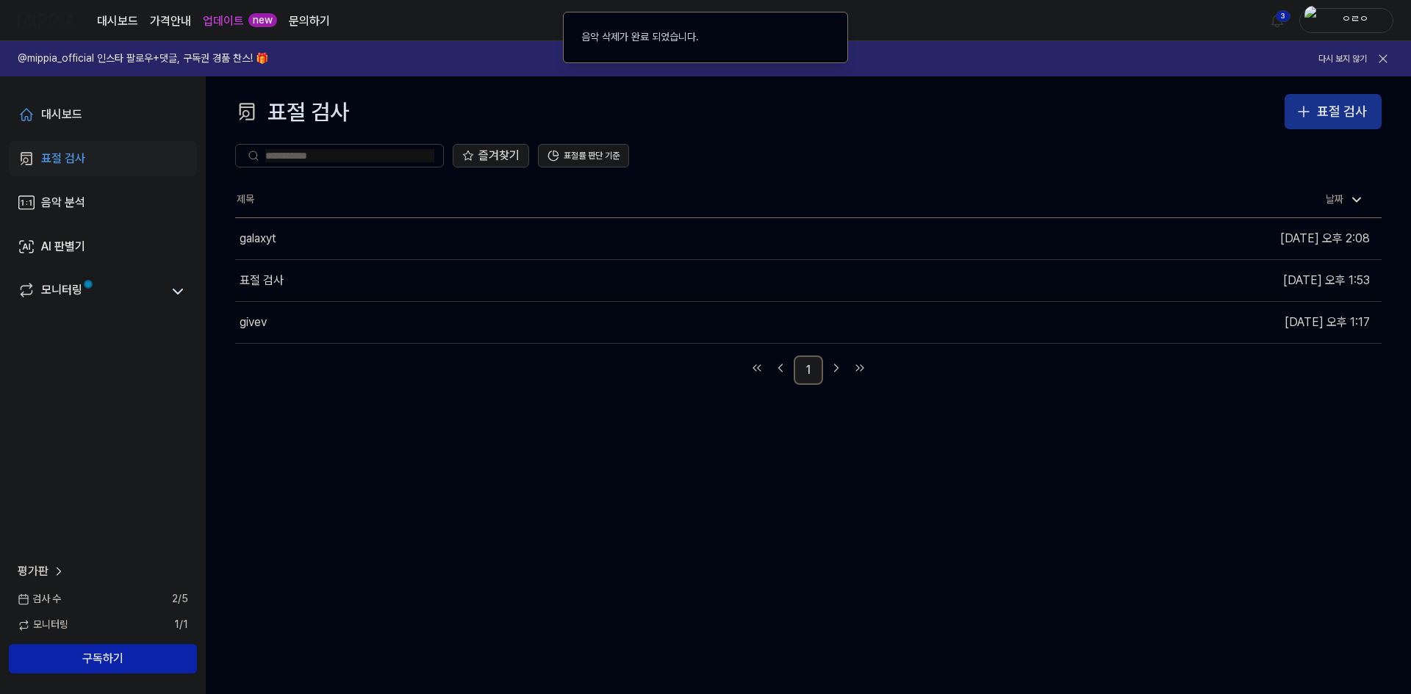
click at [1368, 118] on button "표절 검사" at bounding box center [1332, 111] width 97 height 35
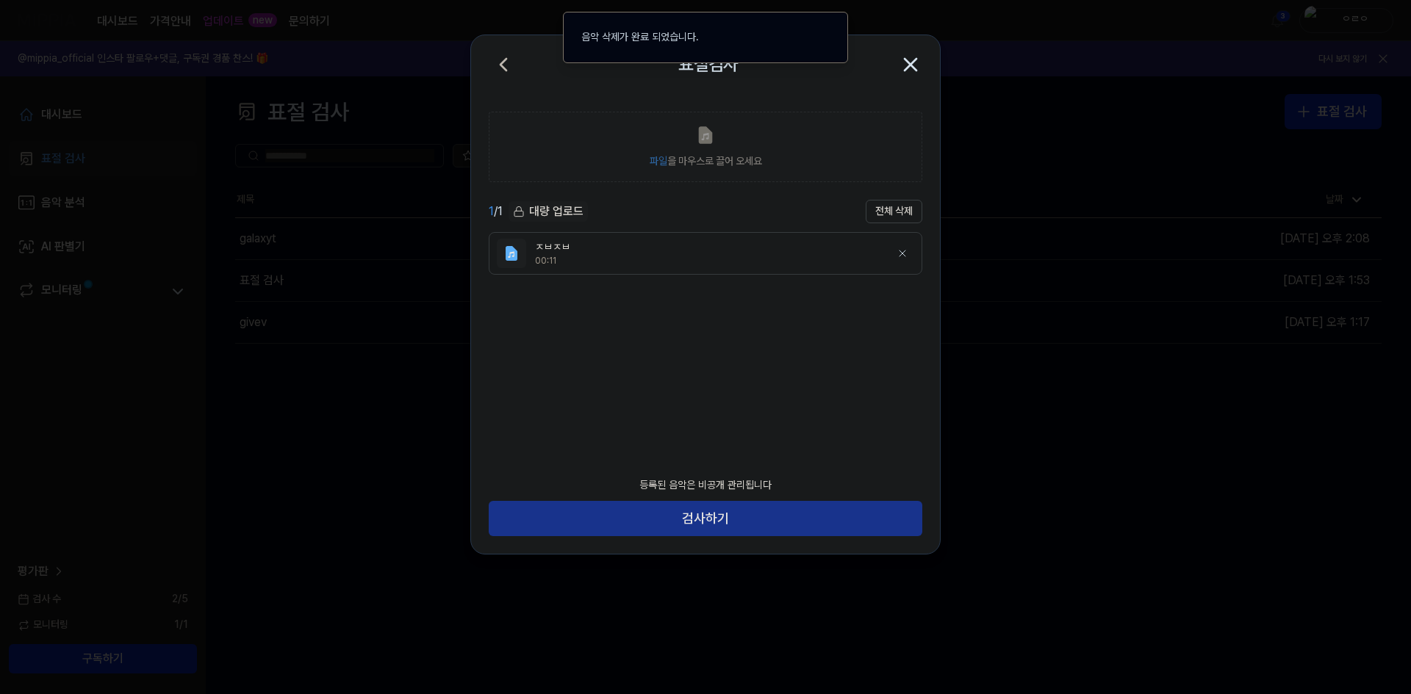
click at [769, 518] on button "검사하기" at bounding box center [706, 518] width 434 height 35
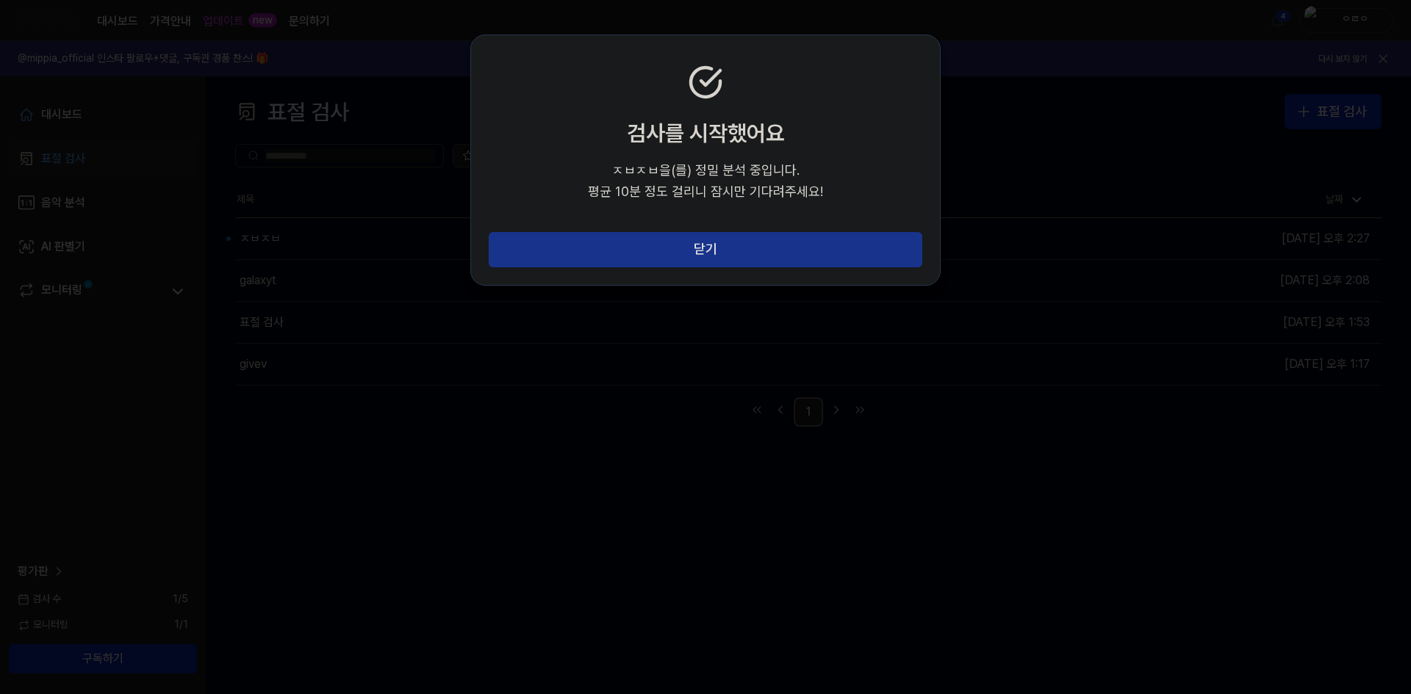
click at [713, 244] on button "닫기" at bounding box center [706, 249] width 434 height 35
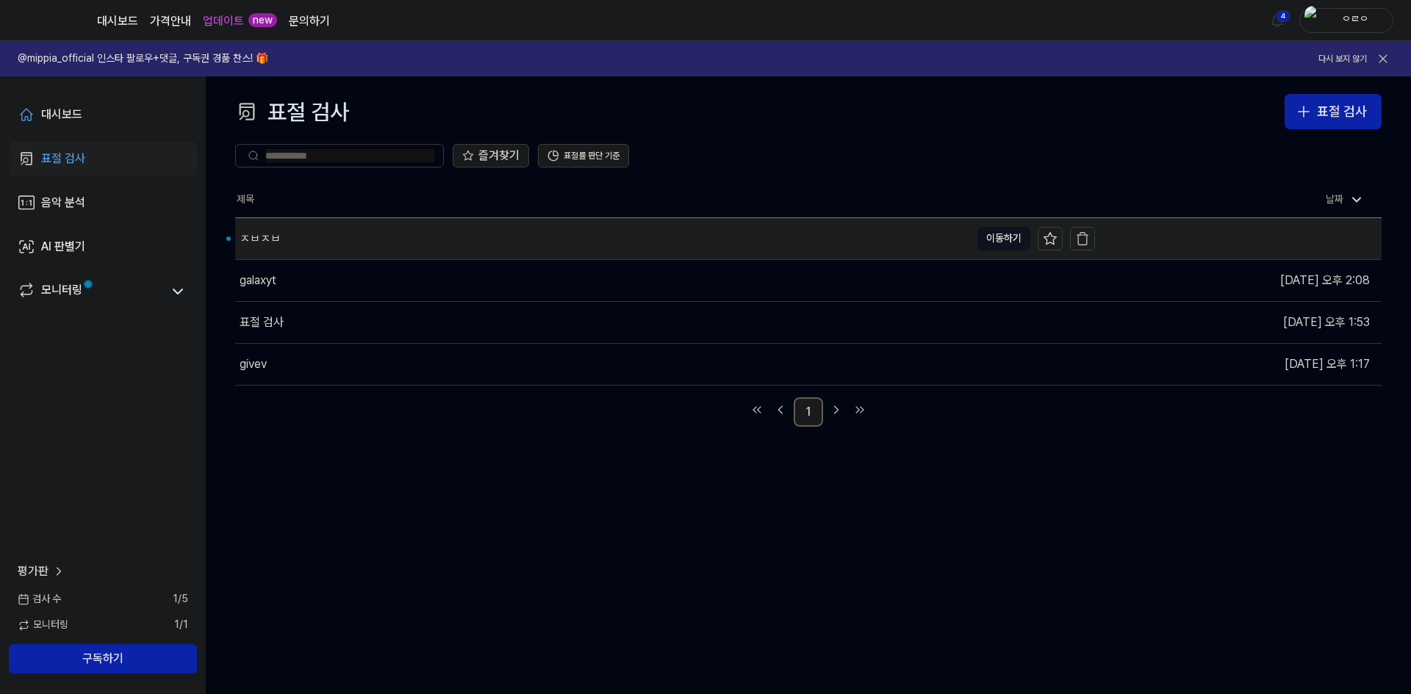
click at [509, 238] on div "ㅈㅂㅈㅂ" at bounding box center [602, 238] width 735 height 41
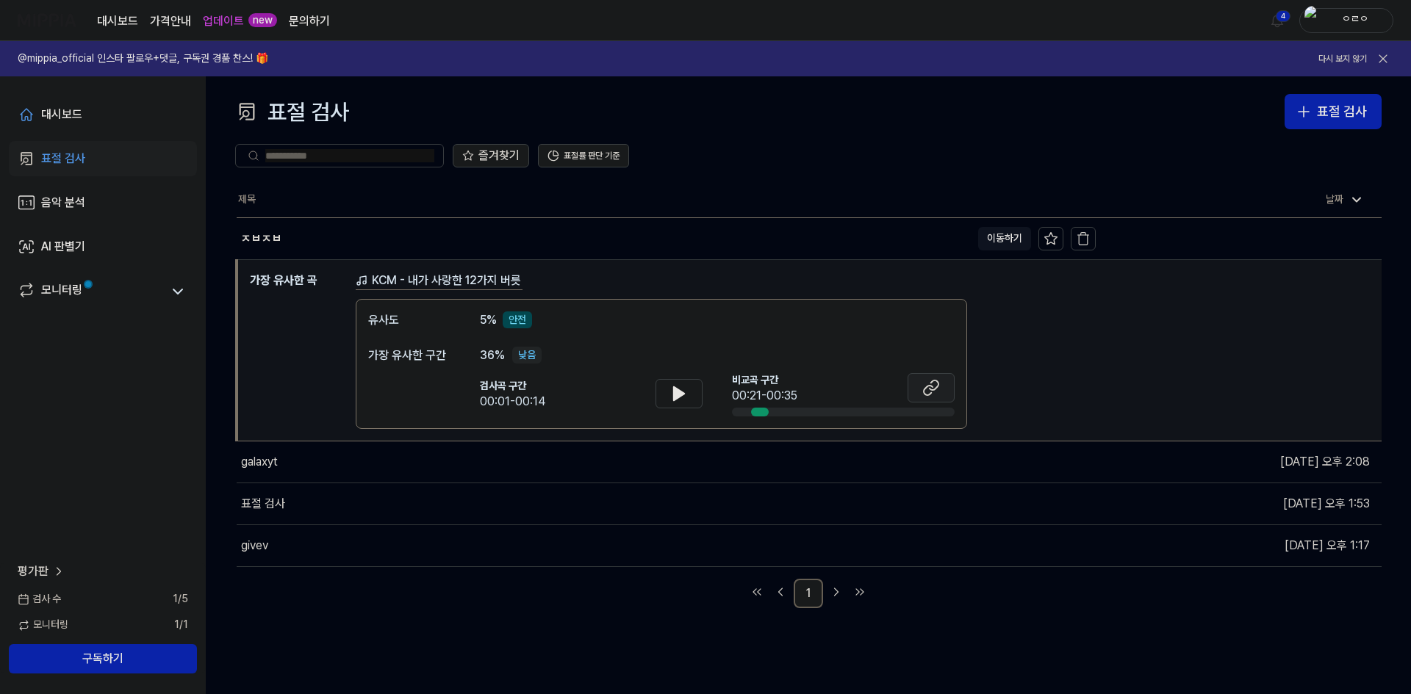
click at [935, 399] on button at bounding box center [930, 387] width 47 height 29
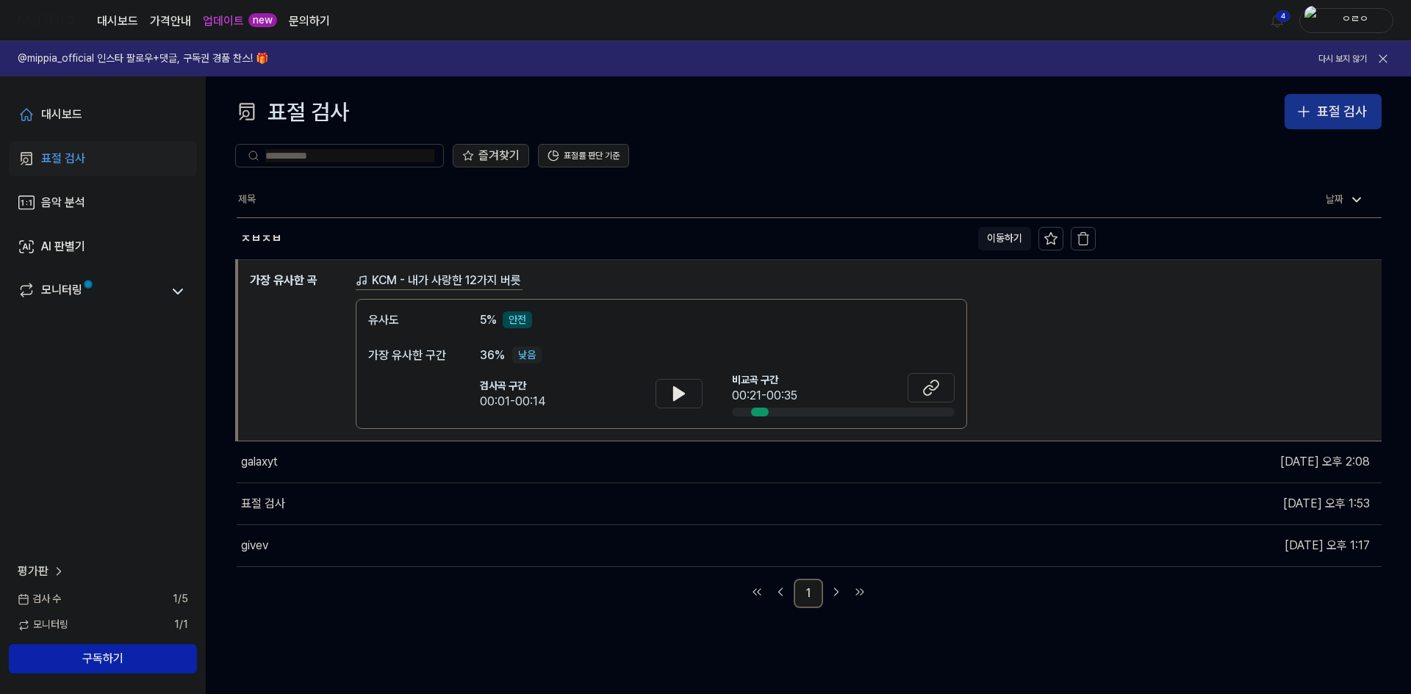
click at [1345, 102] on div "표절 검사" at bounding box center [1342, 111] width 50 height 21
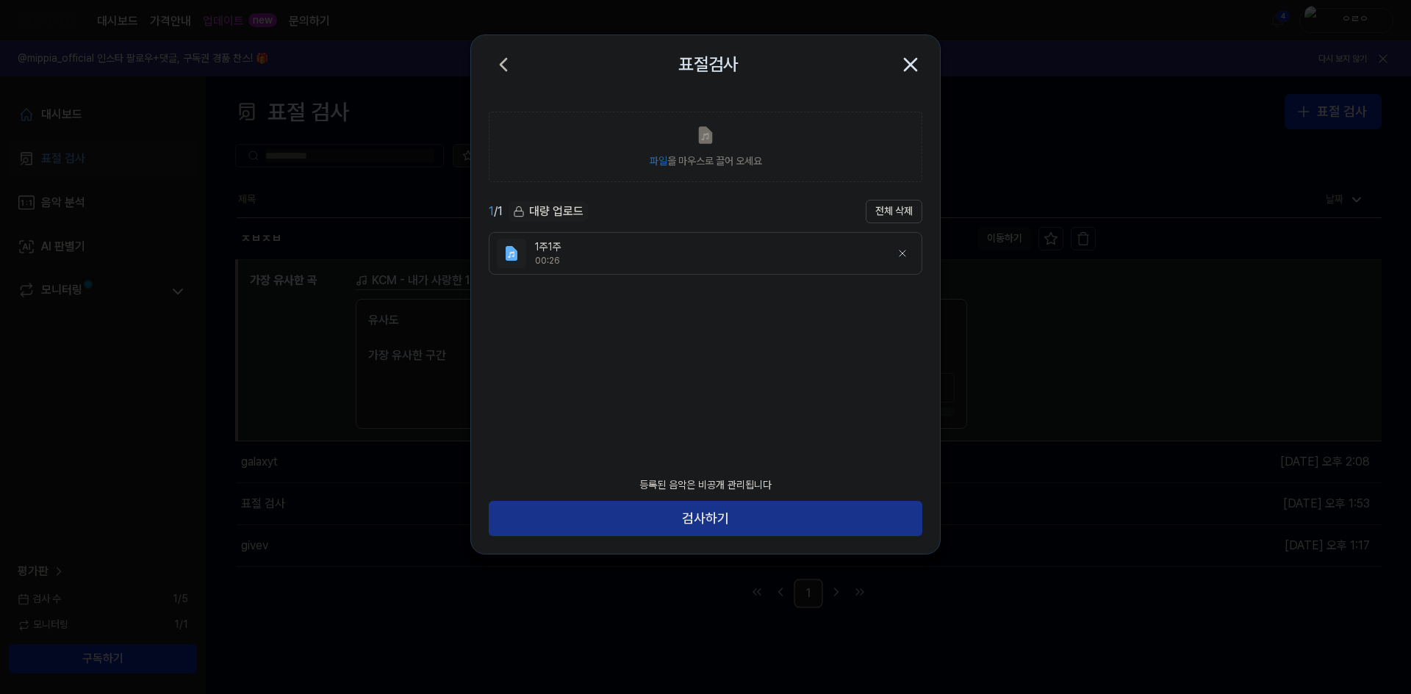
click at [752, 523] on button "검사하기" at bounding box center [706, 518] width 434 height 35
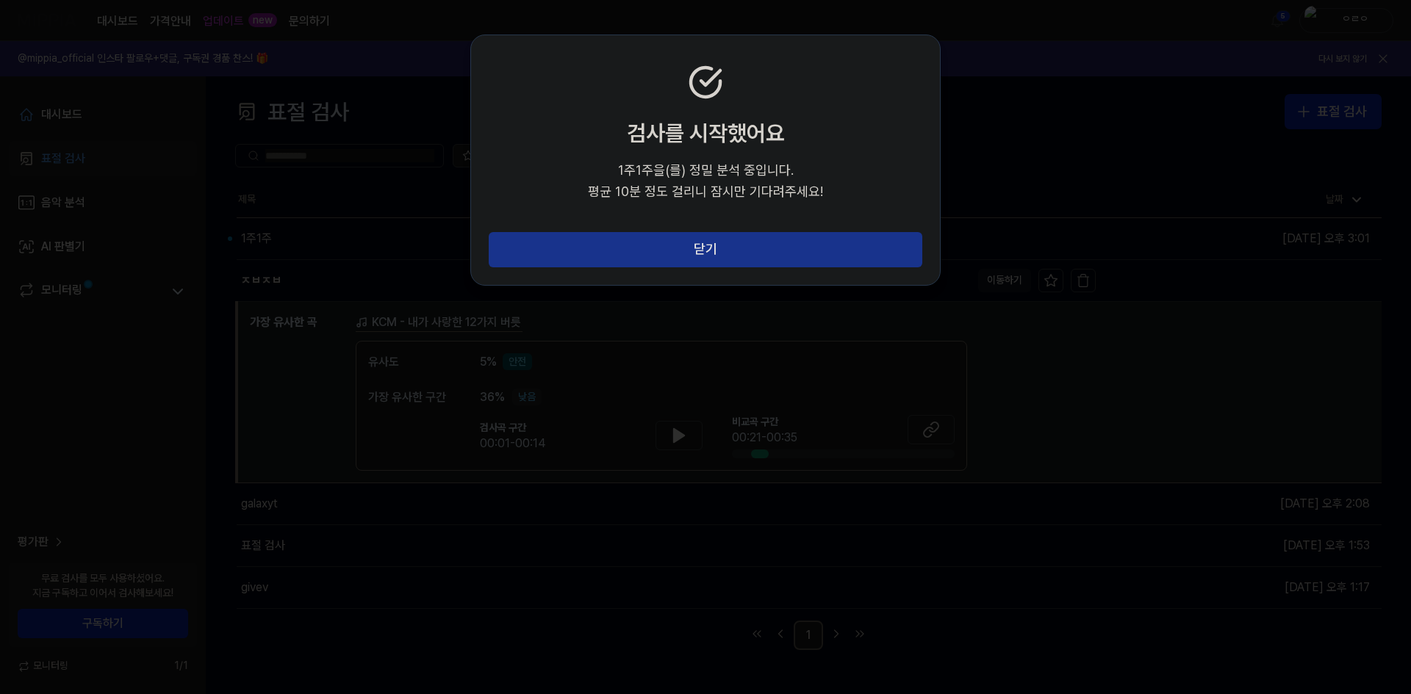
click at [670, 252] on button "닫기" at bounding box center [706, 249] width 434 height 35
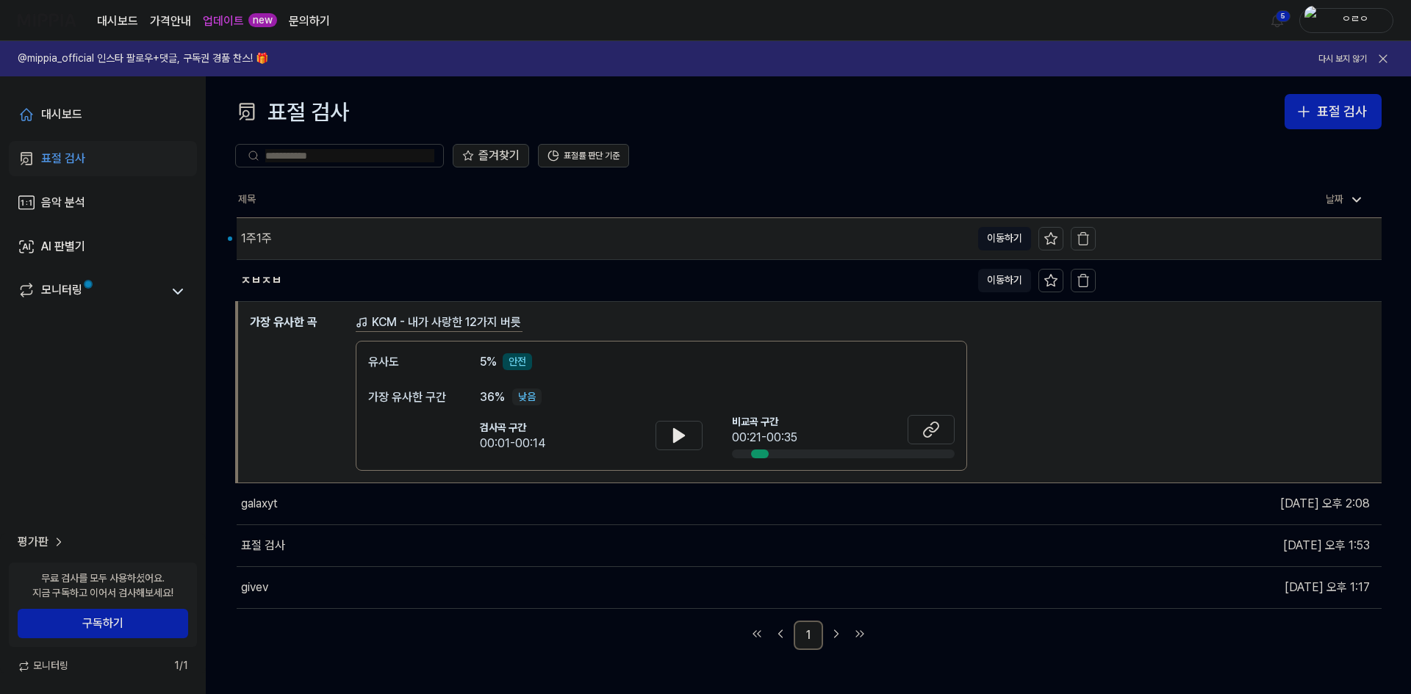
click at [507, 234] on div "1주1주" at bounding box center [604, 238] width 734 height 41
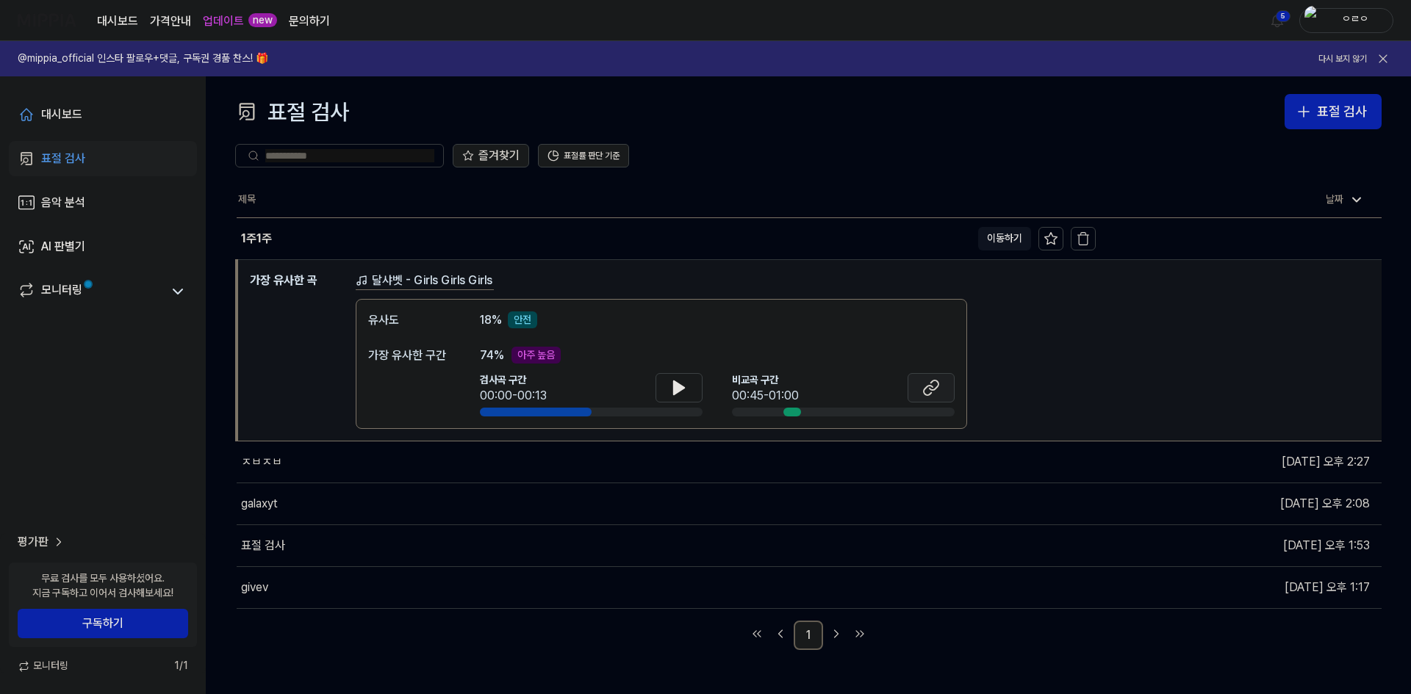
click at [942, 390] on button at bounding box center [930, 387] width 47 height 29
